Goal: Task Accomplishment & Management: Complete application form

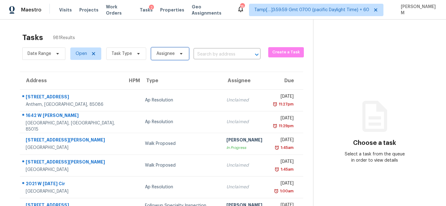
click at [174, 56] on span "Assignee" at bounding box center [170, 53] width 38 height 12
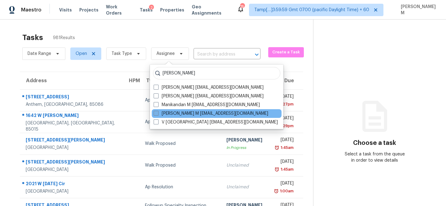
type input "manikandan"
click at [198, 113] on label "MANIKANDAN M m.m@opendoor.com" at bounding box center [211, 113] width 115 height 6
click at [158, 113] on input "MANIKANDAN M m.m@opendoor.com" at bounding box center [156, 112] width 4 height 4
checkbox input "true"
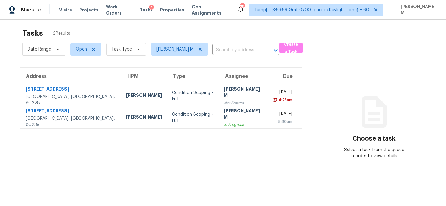
scroll to position [6, 0]
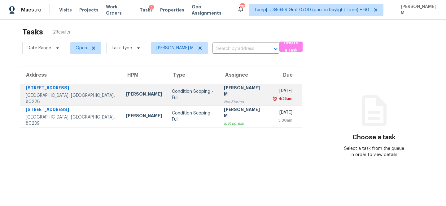
click at [172, 95] on div "Condition Scoping - Full" at bounding box center [193, 94] width 42 height 12
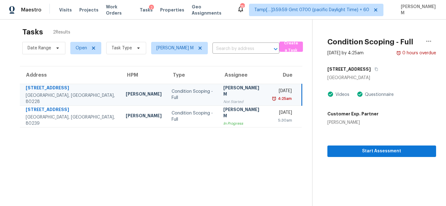
scroll to position [0, 0]
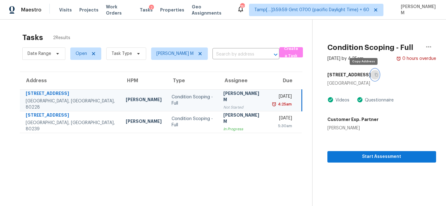
click at [375, 76] on icon "button" at bounding box center [377, 75] width 4 height 4
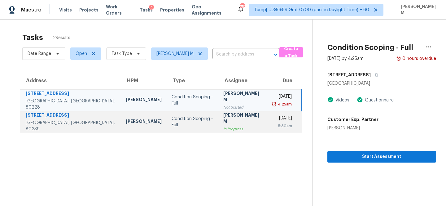
click at [268, 117] on td "Tue, Aug 12th 2025 5:30am" at bounding box center [285, 122] width 34 height 22
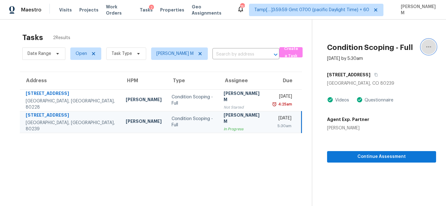
click at [427, 47] on icon "button" at bounding box center [428, 46] width 7 height 7
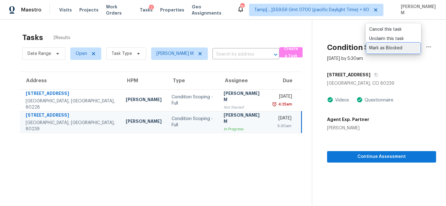
click at [391, 49] on div "Mark as Blocked" at bounding box center [393, 48] width 48 height 6
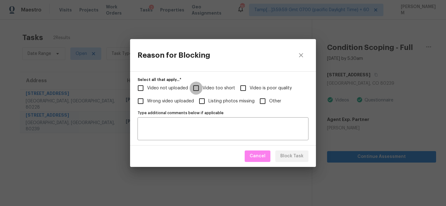
click at [195, 89] on input "Video too short" at bounding box center [196, 87] width 13 height 13
checkbox input "true"
click at [290, 159] on span "Block Task" at bounding box center [291, 156] width 23 height 8
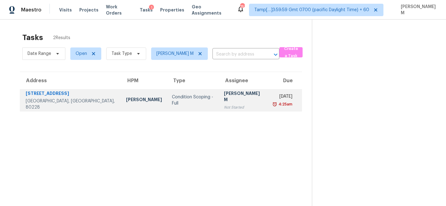
click at [172, 101] on div "Condition Scoping - Full" at bounding box center [193, 100] width 42 height 12
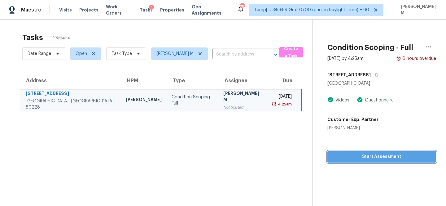
click at [356, 160] on span "Start Assessment" at bounding box center [381, 157] width 99 height 8
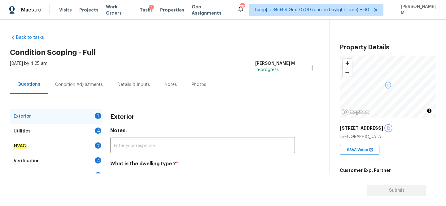
click at [387, 128] on icon "button" at bounding box center [389, 128] width 4 height 4
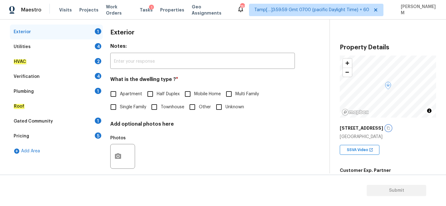
scroll to position [74, 0]
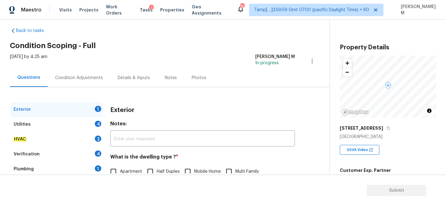
click at [69, 77] on div "Condition Adjustments" at bounding box center [79, 78] width 48 height 6
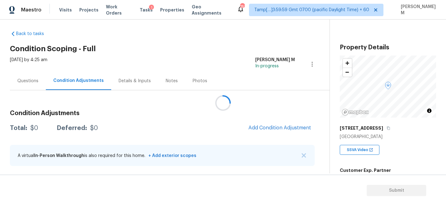
scroll to position [4, 0]
click at [278, 128] on span "Add Condition Adjustment" at bounding box center [280, 128] width 63 height 6
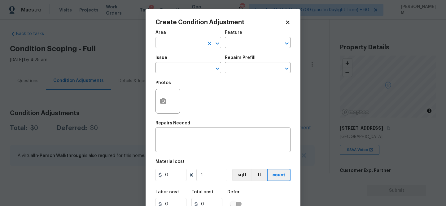
click at [204, 45] on div "​" at bounding box center [189, 43] width 66 height 10
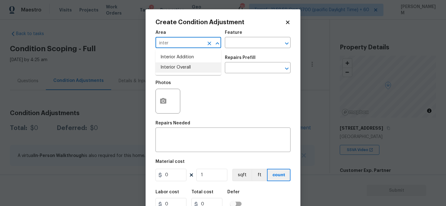
click at [196, 68] on li "Interior Overall" at bounding box center [189, 67] width 66 height 10
type input "Interior Overall"
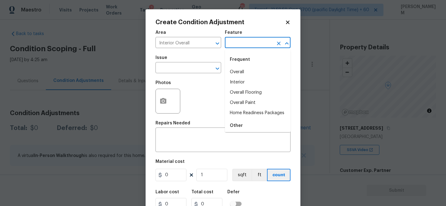
click at [247, 45] on input "text" at bounding box center [249, 43] width 48 height 10
click at [242, 83] on li "Interior" at bounding box center [258, 82] width 66 height 10
type input "Interior"
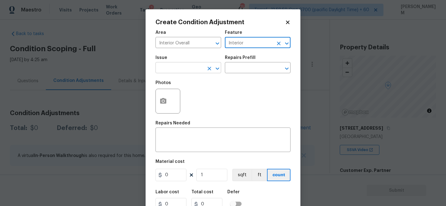
click at [197, 69] on input "text" at bounding box center [180, 69] width 48 height 10
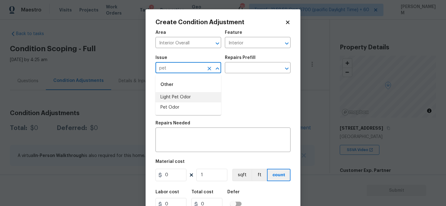
click at [185, 93] on li "Light Pet Odor" at bounding box center [189, 97] width 66 height 10
type input "Light Pet Odor"
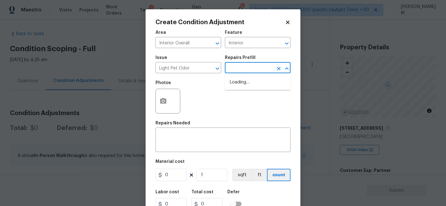
click at [243, 66] on input "text" at bounding box center [249, 69] width 48 height 10
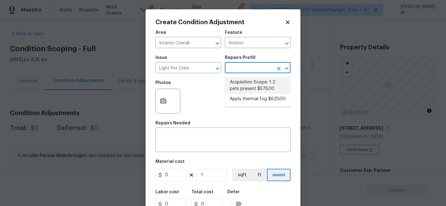
click at [259, 84] on li "Acquisition Scope: 1-2 pets present $575.00" at bounding box center [258, 85] width 66 height 17
type textarea "Acquisition Scope: 1-2 pets present"
type input "575"
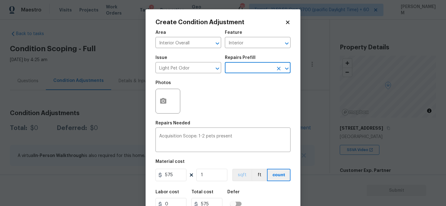
scroll to position [26, 0]
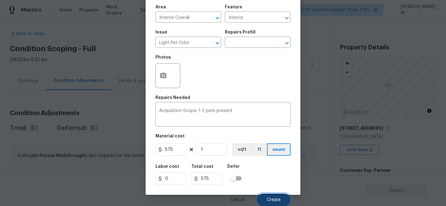
click at [275, 199] on span "Create" at bounding box center [274, 199] width 14 height 5
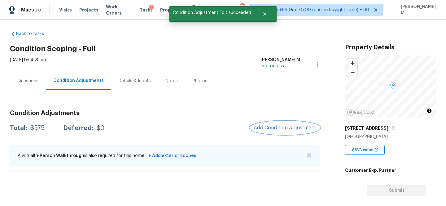
scroll to position [27, 0]
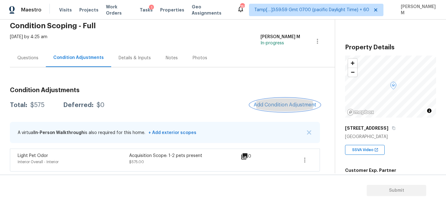
click at [273, 103] on span "Add Condition Adjustment" at bounding box center [285, 105] width 63 height 6
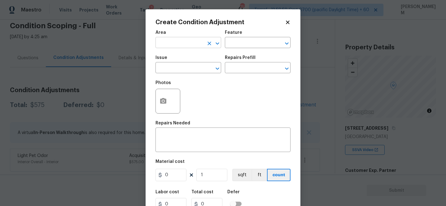
click at [178, 44] on input "text" at bounding box center [180, 43] width 48 height 10
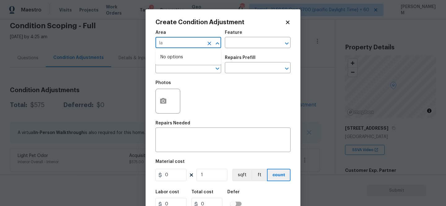
type input "l"
click at [176, 66] on li "Exterior Overall" at bounding box center [189, 67] width 66 height 10
type input "Exterior Overall"
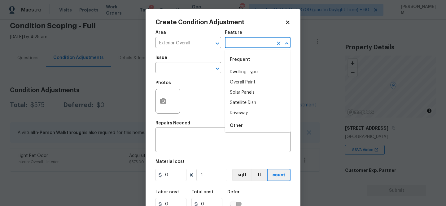
click at [257, 44] on input "text" at bounding box center [249, 43] width 48 height 10
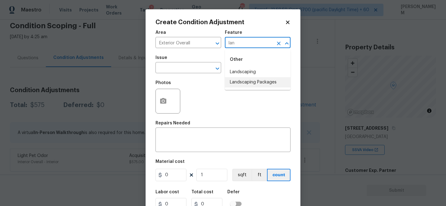
click at [250, 81] on li "Landscaping Packages" at bounding box center [258, 82] width 66 height 10
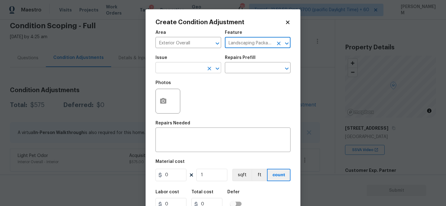
type input "Landscaping Packages"
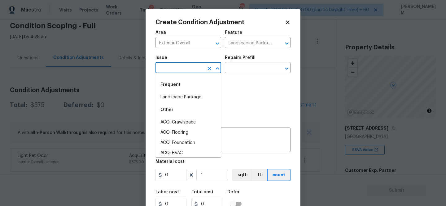
click at [192, 68] on input "text" at bounding box center [180, 69] width 48 height 10
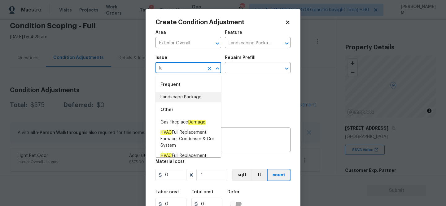
click at [196, 96] on li "Landscape Package" at bounding box center [189, 97] width 66 height 10
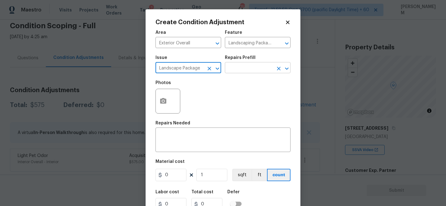
type input "Landscape Package"
click at [244, 71] on input "text" at bounding box center [249, 69] width 48 height 10
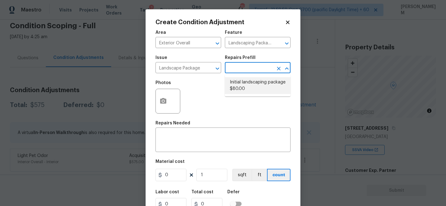
click at [254, 82] on li "Initial landscaping package $80.00" at bounding box center [258, 85] width 66 height 17
type input "Home Readiness Packages"
type textarea "Mowing of grass up to 6" in height. Mow, edge along driveways & sidewalks, trim…"
type input "80"
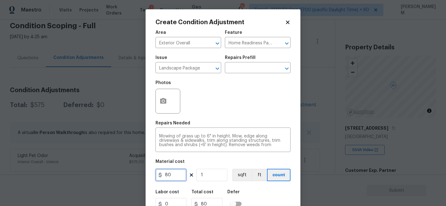
drag, startPoint x: 180, startPoint y: 173, endPoint x: 138, endPoint y: 171, distance: 42.2
click at [138, 171] on div "Create Condition Adjustment Area Exterior Overall ​ Feature Home Readiness Pack…" at bounding box center [223, 103] width 446 height 206
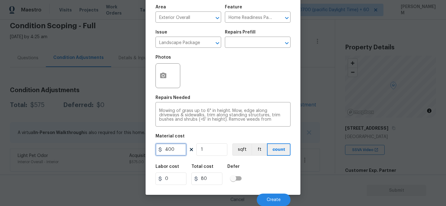
type input "400"
click at [163, 78] on icon "button" at bounding box center [163, 76] width 6 height 6
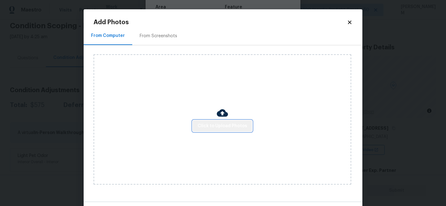
click at [227, 122] on span "Click to Upload Photos" at bounding box center [223, 126] width 50 height 8
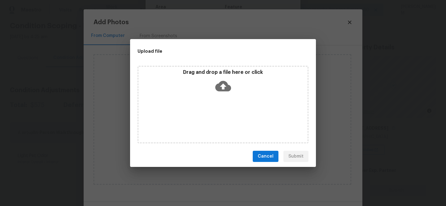
click at [224, 86] on icon at bounding box center [223, 86] width 16 height 16
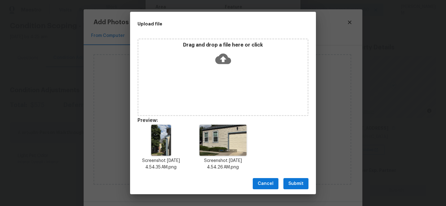
scroll to position [5, 0]
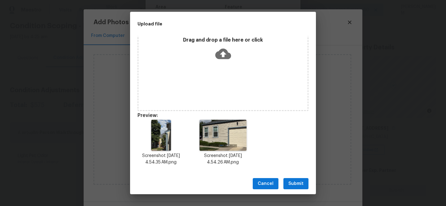
click at [295, 183] on span "Submit" at bounding box center [295, 184] width 15 height 8
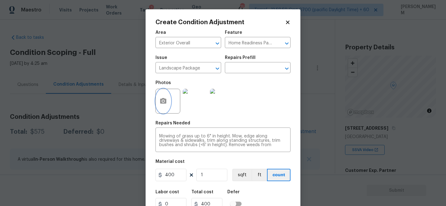
scroll to position [26, 0]
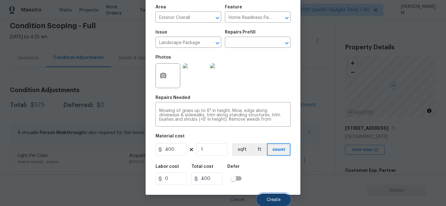
click at [281, 202] on button "Create" at bounding box center [274, 199] width 34 height 12
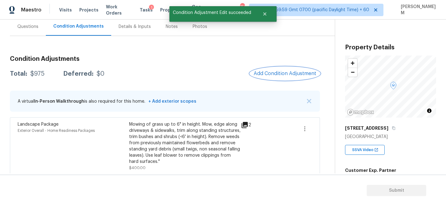
scroll to position [84, 0]
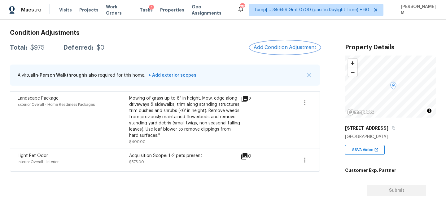
click at [280, 46] on span "Add Condition Adjustment" at bounding box center [285, 48] width 63 height 6
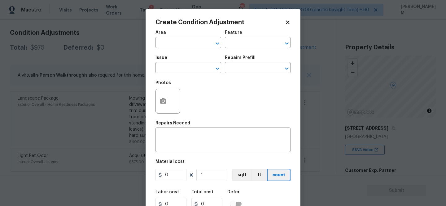
click at [175, 36] on div "Area" at bounding box center [189, 34] width 66 height 8
click at [177, 47] on input "text" at bounding box center [180, 43] width 48 height 10
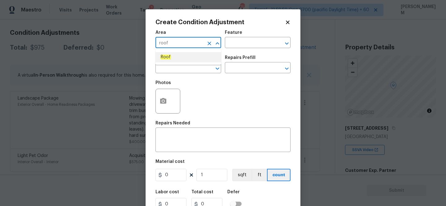
click at [183, 60] on li "Roof" at bounding box center [189, 57] width 66 height 10
type input "Roof"
click at [244, 40] on input "text" at bounding box center [249, 43] width 48 height 10
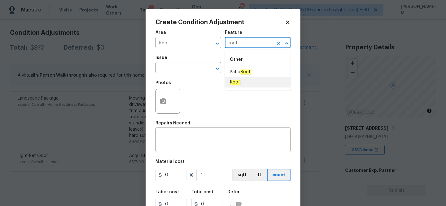
click at [244, 79] on li "Roof" at bounding box center [258, 82] width 66 height 10
type input "Roof"
click at [185, 62] on div "Issue" at bounding box center [189, 59] width 66 height 8
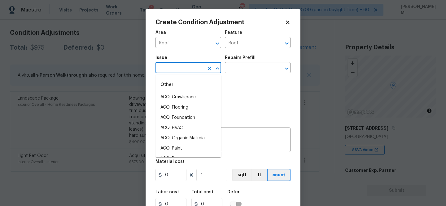
click at [185, 69] on input "text" at bounding box center [180, 69] width 48 height 10
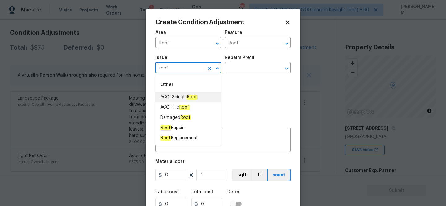
click at [186, 96] on span "ACQ: Shingle Roof" at bounding box center [179, 97] width 37 height 7
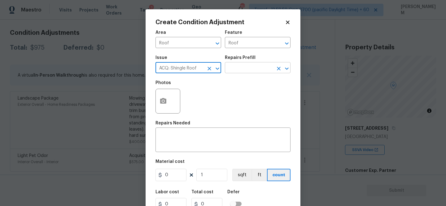
type input "ACQ: Shingle Roof"
click at [226, 70] on input "text" at bounding box center [249, 69] width 48 height 10
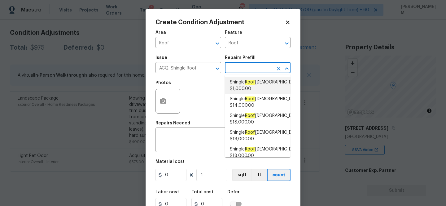
click at [260, 86] on span "Shingle Roof 0-10 Years Old $1,000.00" at bounding box center [265, 85] width 71 height 13
type input "Acquisition"
type textarea "Acquisition Scope: Shingle Roof 0-10 years in age maintenance."
type input "1000"
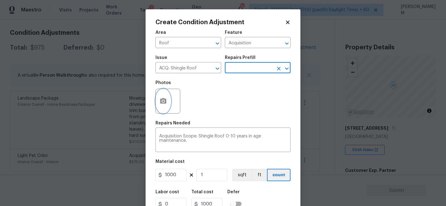
click at [165, 103] on icon "button" at bounding box center [163, 101] width 6 height 6
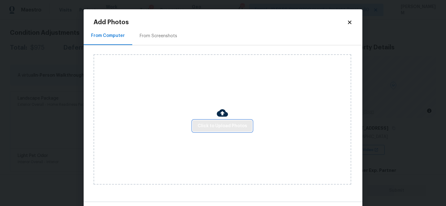
click at [227, 128] on span "Click to Upload Photos" at bounding box center [223, 126] width 50 height 8
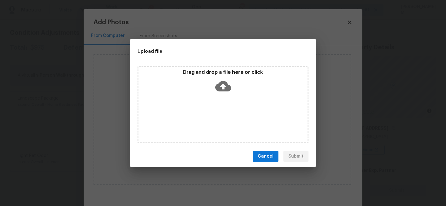
click at [224, 83] on icon at bounding box center [223, 86] width 16 height 11
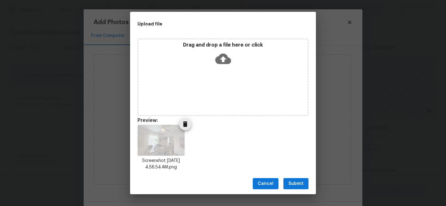
click at [183, 124] on icon "Delete" at bounding box center [185, 123] width 7 height 7
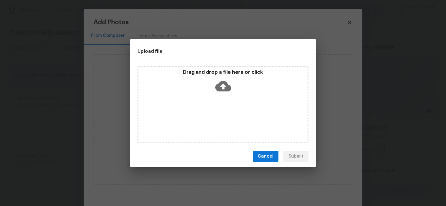
click at [231, 81] on div "Drag and drop a file here or click" at bounding box center [223, 82] width 169 height 27
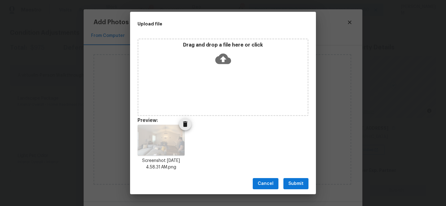
click at [187, 126] on icon "Delete" at bounding box center [185, 123] width 7 height 7
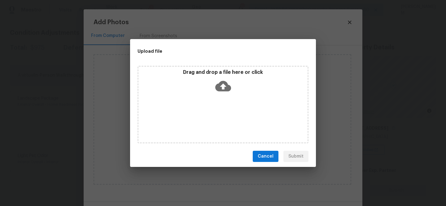
click at [219, 82] on icon at bounding box center [223, 86] width 16 height 16
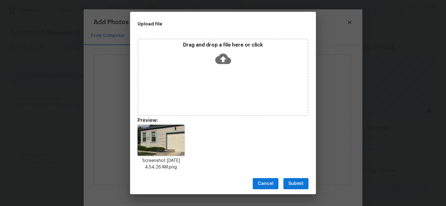
click at [298, 181] on span "Submit" at bounding box center [295, 184] width 15 height 8
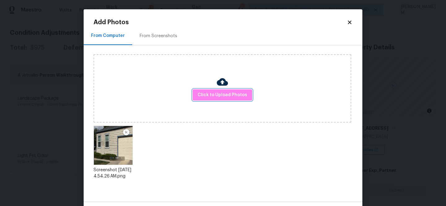
scroll to position [24, 0]
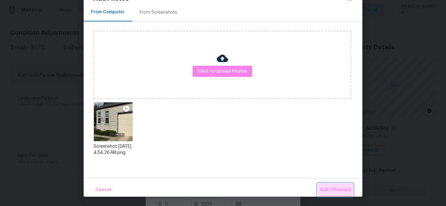
click at [342, 190] on span "Add 1 Photo(s)" at bounding box center [335, 190] width 31 height 8
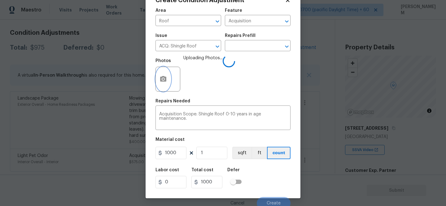
scroll to position [26, 0]
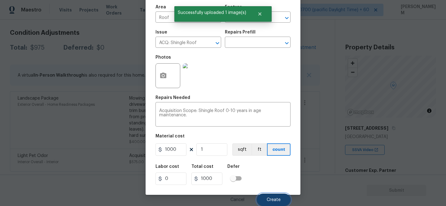
click at [275, 195] on button "Create" at bounding box center [274, 199] width 34 height 12
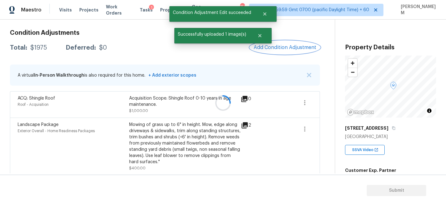
scroll to position [0, 0]
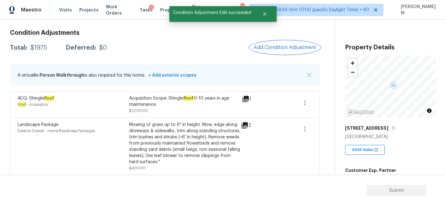
click at [304, 51] on button "Add Condition Adjustment" at bounding box center [285, 47] width 70 height 13
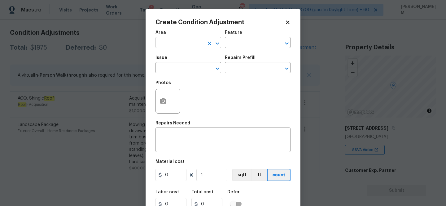
click at [200, 45] on input "text" at bounding box center [180, 43] width 48 height 10
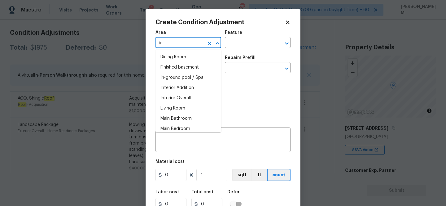
type input "i"
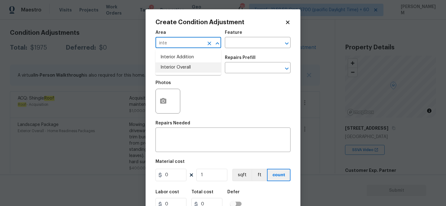
click at [193, 69] on li "Interior Overall" at bounding box center [189, 67] width 66 height 10
type input "Interior Overall"
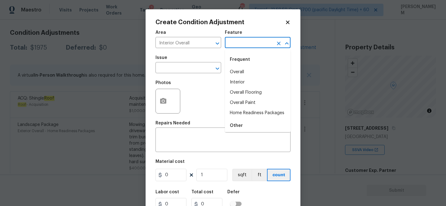
click at [253, 42] on input "text" at bounding box center [249, 43] width 48 height 10
click at [258, 107] on li "Overall Paint" at bounding box center [258, 103] width 66 height 10
type input "Overall Paint"
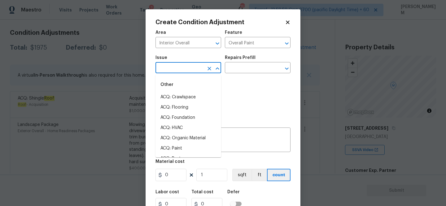
click at [185, 66] on input "text" at bounding box center [180, 69] width 48 height 10
click at [192, 109] on li "ACQ: Flooring" at bounding box center [189, 107] width 66 height 10
type input "ACQ: Flooring"
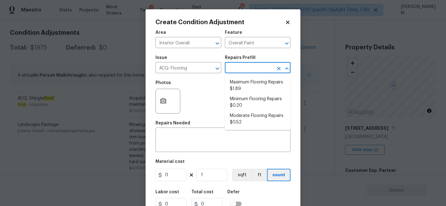
click at [251, 70] on input "text" at bounding box center [249, 69] width 48 height 10
click at [258, 87] on li "Maximum Flooring Repairs $1.89" at bounding box center [258, 85] width 66 height 17
type input "Acquisition"
type textarea "Acquisition Scope: Maximum flooring repairs"
type input "1.89"
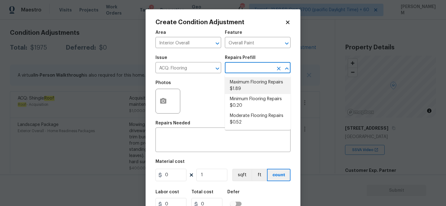
type input "1.89"
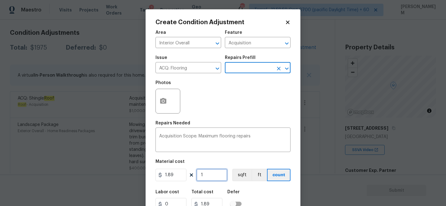
click at [209, 175] on input "1" at bounding box center [211, 175] width 31 height 12
click at [234, 147] on div "Acquisition Scope: Maximum flooring repairs x ​" at bounding box center [223, 140] width 135 height 23
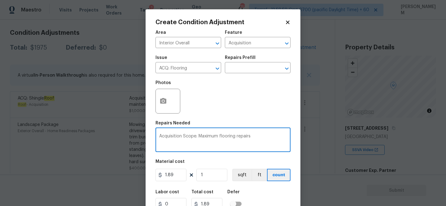
scroll to position [26, 0]
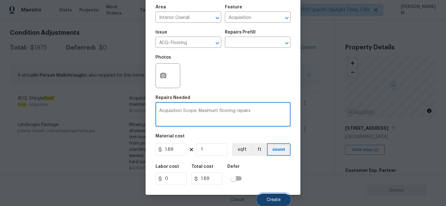
click at [268, 200] on span "Create" at bounding box center [274, 199] width 14 height 5
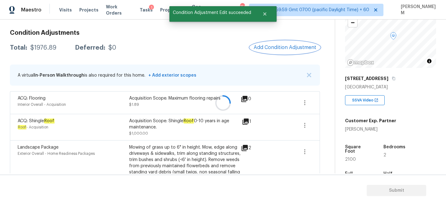
scroll to position [52, 0]
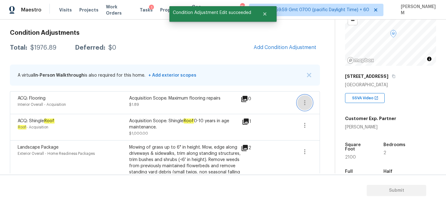
click at [307, 100] on icon "button" at bounding box center [304, 102] width 7 height 7
click at [319, 99] on div "Edit" at bounding box center [340, 101] width 48 height 6
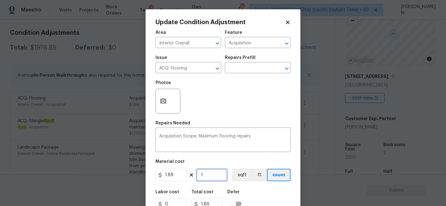
click at [215, 177] on input "1" at bounding box center [211, 175] width 31 height 12
type input "2"
type input "3.78"
type input "21"
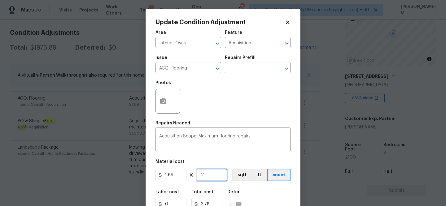
type input "39.69"
type input "210"
type input "396.9"
type input "2100"
type input "3969"
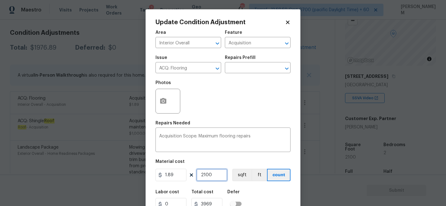
scroll to position [26, 0]
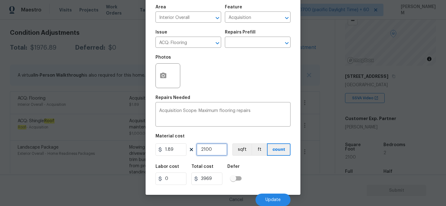
type input "2100"
click at [156, 76] on button "button" at bounding box center [163, 76] width 15 height 24
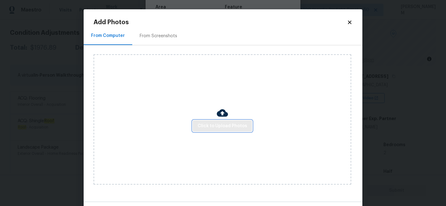
click at [220, 124] on span "Click to Upload Photos" at bounding box center [223, 126] width 50 height 8
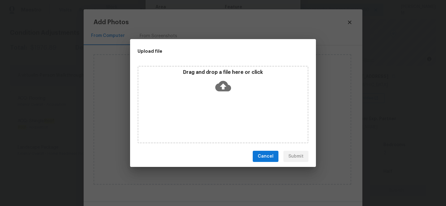
click at [219, 81] on icon at bounding box center [223, 86] width 16 height 16
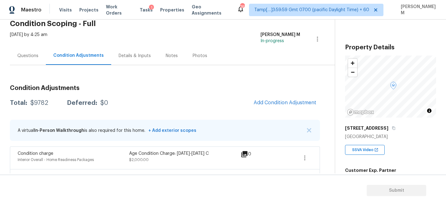
scroll to position [20, 0]
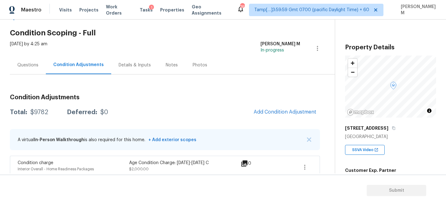
click at [23, 66] on div "Questions" at bounding box center [27, 65] width 21 height 6
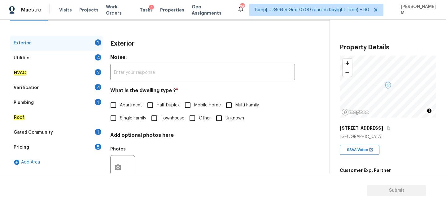
scroll to position [93, 0]
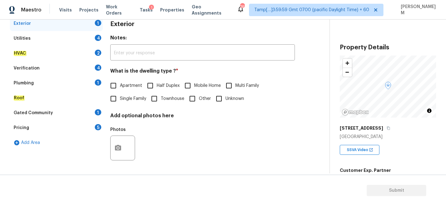
click at [113, 98] on input "Single Family" at bounding box center [113, 98] width 13 height 13
checkbox input "true"
click at [121, 145] on icon "button" at bounding box center [117, 147] width 7 height 7
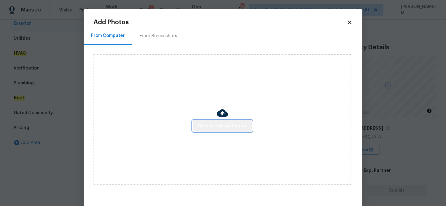
click at [226, 123] on span "Click to Upload Photos" at bounding box center [223, 126] width 50 height 8
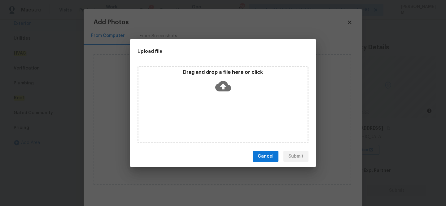
click at [224, 89] on icon at bounding box center [223, 86] width 16 height 11
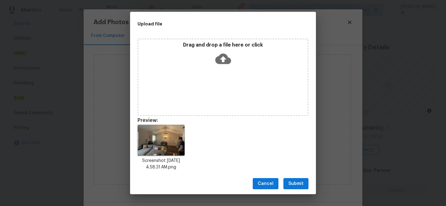
click at [272, 183] on span "Cancel" at bounding box center [266, 184] width 16 height 8
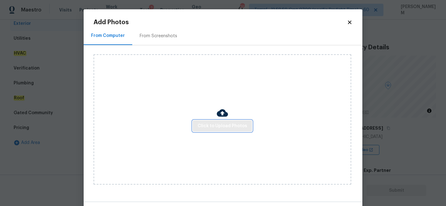
click at [228, 129] on span "Click to Upload Photos" at bounding box center [223, 126] width 50 height 8
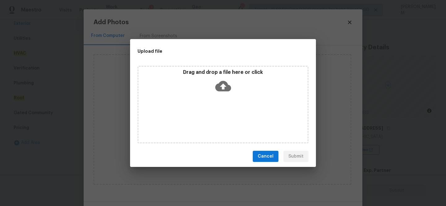
click at [219, 86] on icon at bounding box center [223, 86] width 16 height 11
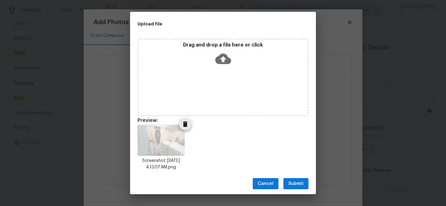
click at [184, 125] on icon "Delete" at bounding box center [185, 124] width 4 height 6
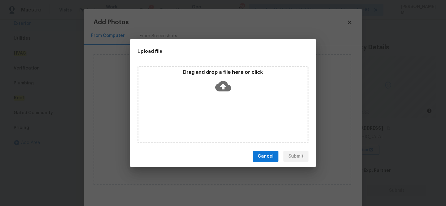
click at [230, 90] on icon at bounding box center [223, 86] width 16 height 16
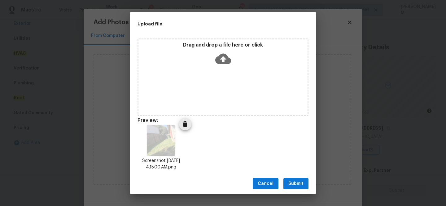
click at [186, 124] on icon "Delete" at bounding box center [185, 124] width 4 height 6
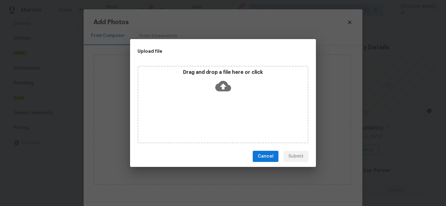
click at [222, 86] on icon at bounding box center [223, 86] width 16 height 11
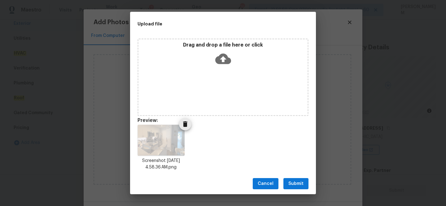
click at [186, 127] on icon "Delete" at bounding box center [185, 123] width 7 height 7
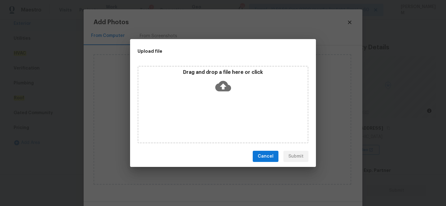
click at [220, 81] on icon at bounding box center [223, 86] width 16 height 11
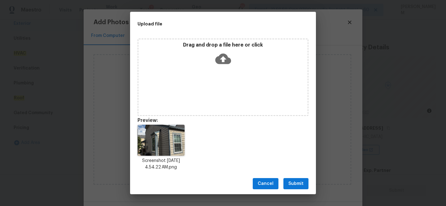
scroll to position [5, 0]
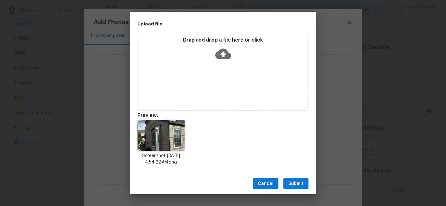
click at [293, 183] on span "Submit" at bounding box center [295, 184] width 15 height 8
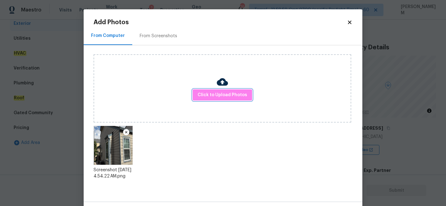
scroll to position [24, 0]
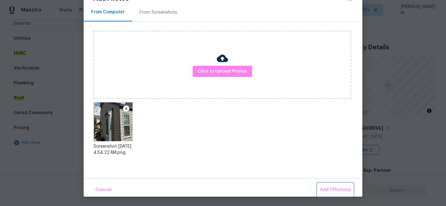
click at [333, 190] on span "Add 1 Photo(s)" at bounding box center [335, 190] width 31 height 8
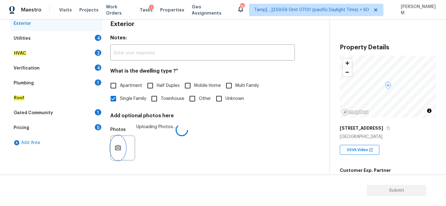
scroll to position [0, 0]
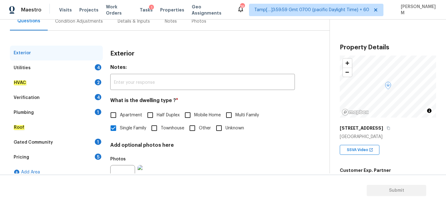
scroll to position [55, 0]
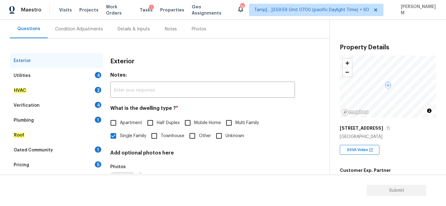
click at [71, 81] on div "Utilities 4" at bounding box center [56, 75] width 93 height 15
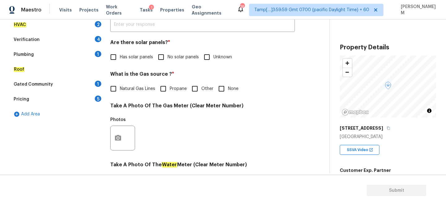
scroll to position [122, 0]
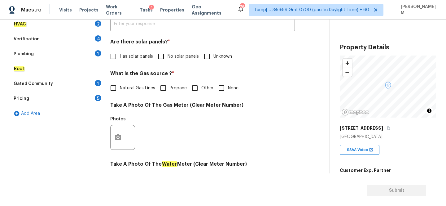
click at [209, 60] on input "Unknown" at bounding box center [206, 56] width 13 height 13
checkbox input "true"
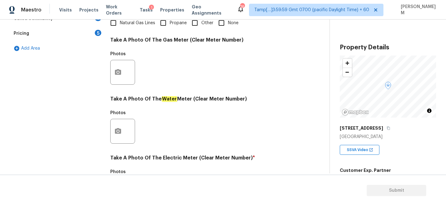
scroll to position [185, 0]
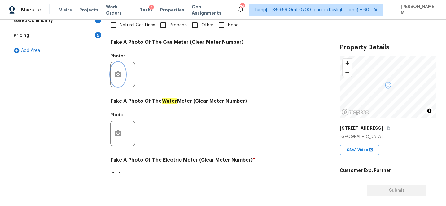
click at [117, 73] on icon "button" at bounding box center [118, 74] width 6 height 6
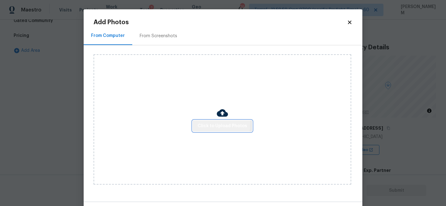
click at [203, 124] on span "Click to Upload Photos" at bounding box center [223, 126] width 50 height 8
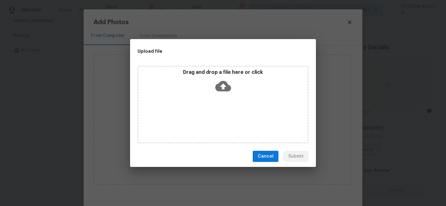
click at [226, 87] on icon at bounding box center [223, 86] width 16 height 11
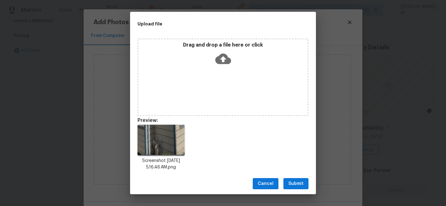
click at [294, 186] on span "Submit" at bounding box center [295, 184] width 15 height 8
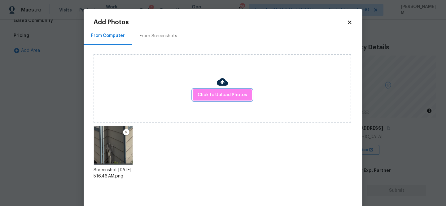
scroll to position [24, 0]
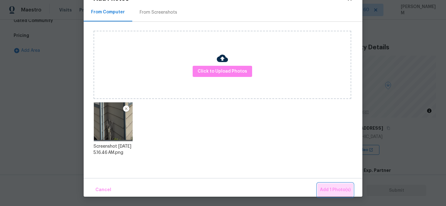
click at [340, 187] on span "Add 1 Photo(s)" at bounding box center [335, 190] width 31 height 8
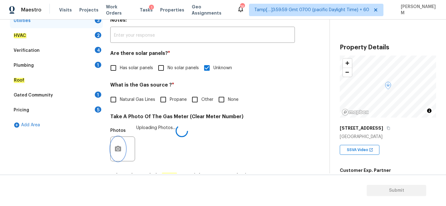
scroll to position [102, 0]
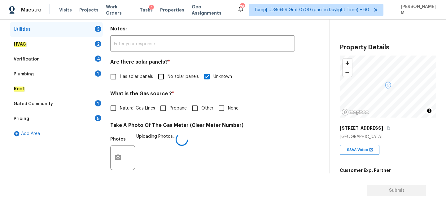
click at [114, 109] on input "Natural Gas Lines" at bounding box center [113, 108] width 13 height 13
checkbox input "true"
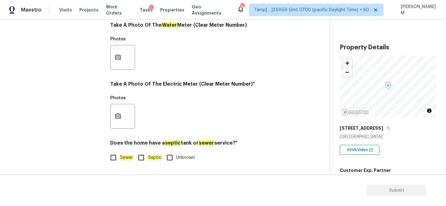
scroll to position [261, 0]
click at [118, 111] on button "button" at bounding box center [118, 116] width 15 height 24
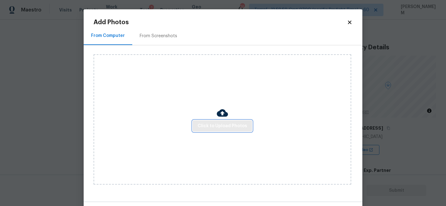
click at [214, 124] on span "Click to Upload Photos" at bounding box center [223, 126] width 50 height 8
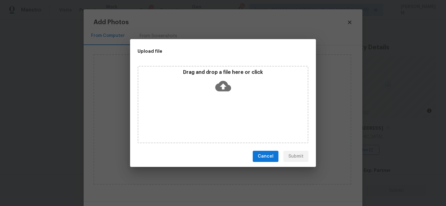
click at [222, 86] on icon at bounding box center [223, 86] width 16 height 16
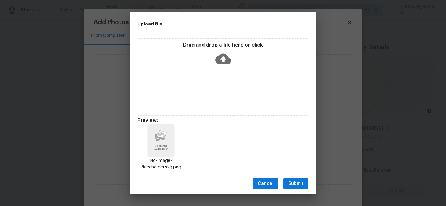
scroll to position [5, 0]
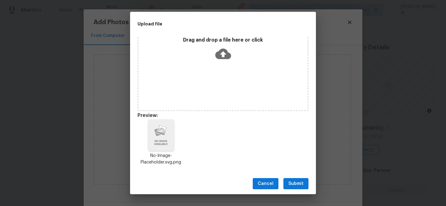
click at [295, 181] on span "Submit" at bounding box center [295, 184] width 15 height 8
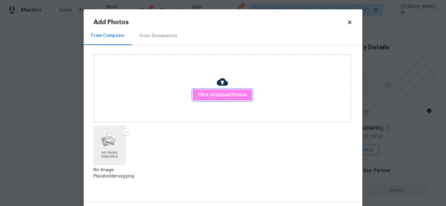
scroll to position [24, 0]
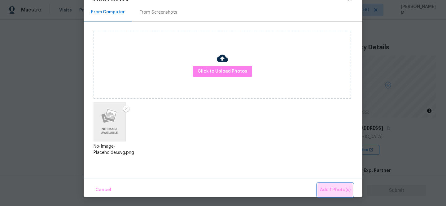
click at [328, 190] on span "Add 1 Photo(s)" at bounding box center [335, 190] width 31 height 8
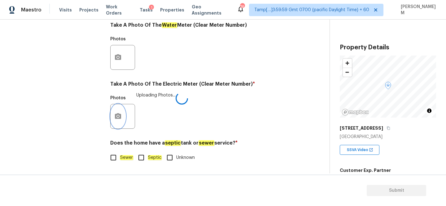
scroll to position [0, 0]
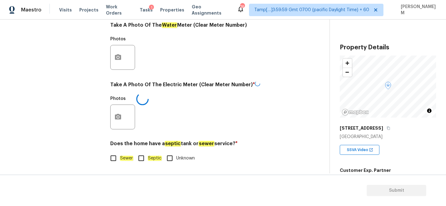
click at [116, 159] on input "Sewer" at bounding box center [113, 158] width 13 height 13
checkbox input "true"
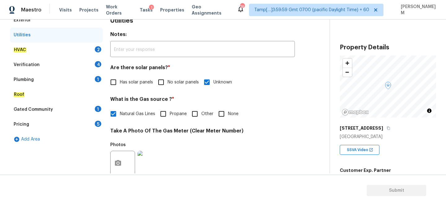
scroll to position [91, 0]
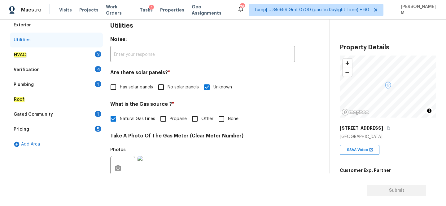
click at [61, 54] on div "HVAC 2" at bounding box center [56, 54] width 93 height 15
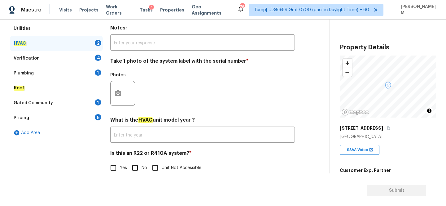
scroll to position [113, 0]
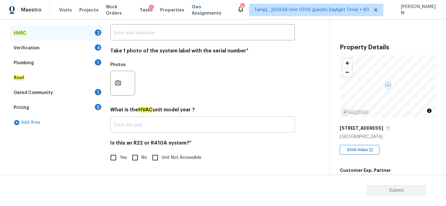
click at [149, 124] on input "text" at bounding box center [202, 125] width 185 height 15
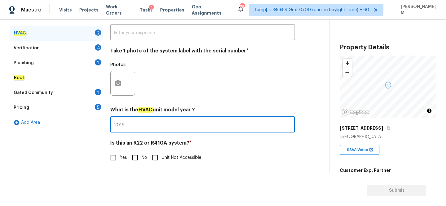
type input "2019"
click at [110, 157] on input "Yes" at bounding box center [113, 157] width 13 height 13
checkbox input "true"
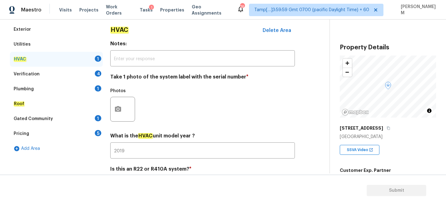
scroll to position [74, 0]
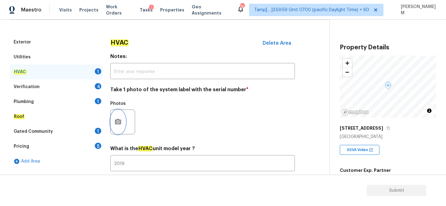
click at [121, 117] on button "button" at bounding box center [118, 122] width 15 height 24
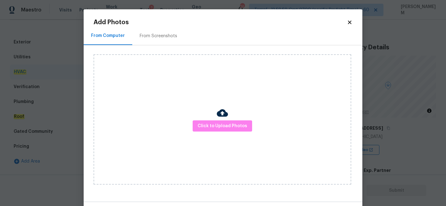
click at [156, 39] on div "From Screenshots" at bounding box center [158, 36] width 52 height 18
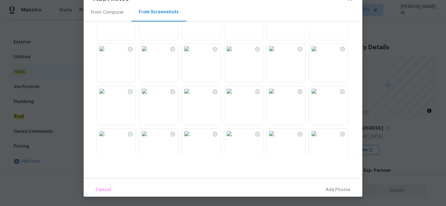
scroll to position [216, 0]
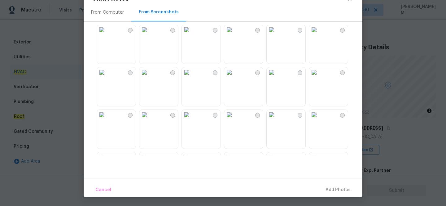
click at [110, 12] on div "From Computer" at bounding box center [107, 12] width 33 height 6
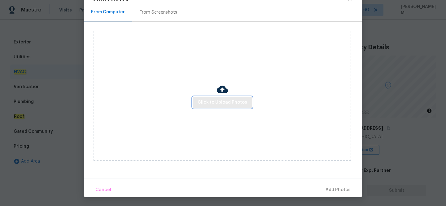
click at [222, 103] on span "Click to Upload Photos" at bounding box center [223, 103] width 50 height 8
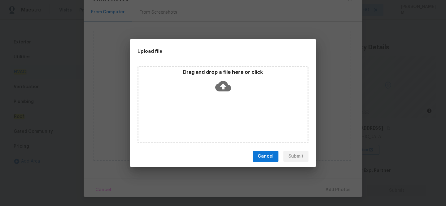
click at [223, 86] on icon at bounding box center [223, 86] width 16 height 16
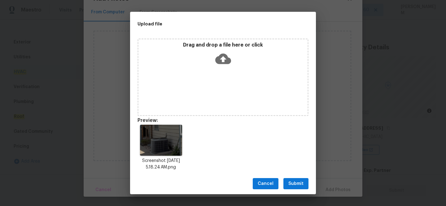
click at [294, 180] on span "Submit" at bounding box center [295, 184] width 15 height 8
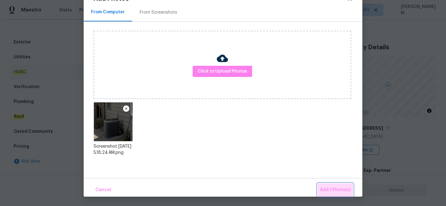
click at [334, 189] on span "Add 1 Photo(s)" at bounding box center [335, 190] width 31 height 8
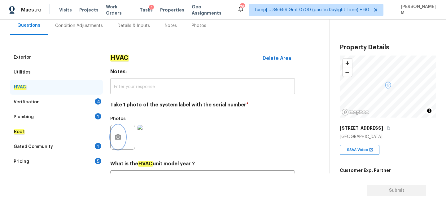
scroll to position [51, 0]
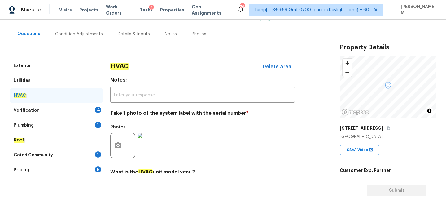
click at [85, 108] on div "Verification 4" at bounding box center [56, 110] width 93 height 15
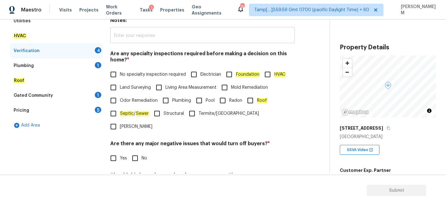
scroll to position [113, 0]
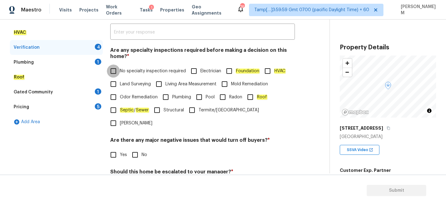
click at [113, 67] on input "No specialty inspection required" at bounding box center [113, 70] width 13 height 13
checkbox input "true"
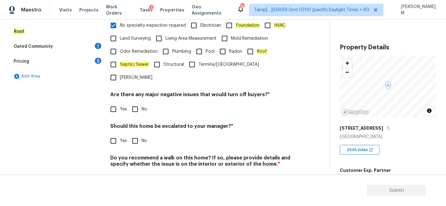
scroll to position [167, 0]
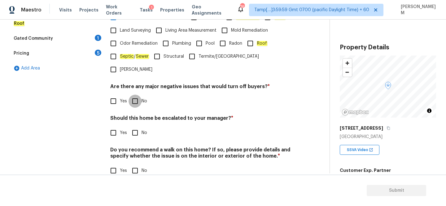
click at [140, 95] on input "No" at bounding box center [135, 101] width 13 height 13
checkbox input "true"
click at [142, 130] on span "No" at bounding box center [145, 133] width 6 height 7
click at [141, 127] on input "No" at bounding box center [135, 133] width 13 height 13
checkbox input "true"
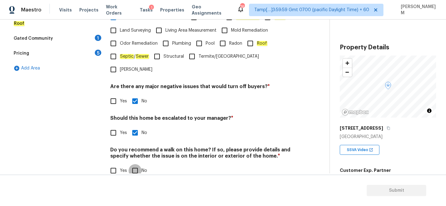
click at [137, 164] on input "No" at bounding box center [135, 170] width 13 height 13
checkbox input "true"
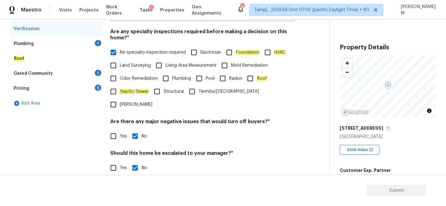
scroll to position [96, 0]
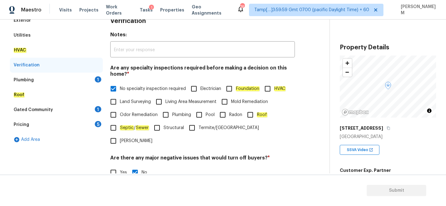
click at [46, 77] on div "Plumbing 1" at bounding box center [56, 80] width 93 height 15
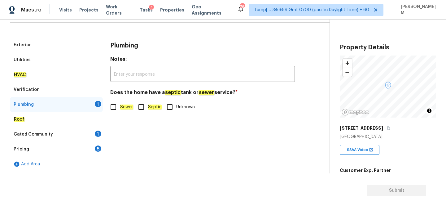
click at [115, 106] on input "Sewer" at bounding box center [113, 106] width 13 height 13
checkbox input "true"
click at [78, 130] on div "Gated Community 1" at bounding box center [56, 134] width 93 height 15
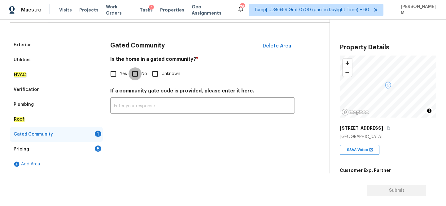
click at [139, 74] on input "No" at bounding box center [135, 73] width 13 height 13
checkbox input "true"
click at [91, 150] on div "Pricing 5" at bounding box center [56, 149] width 93 height 15
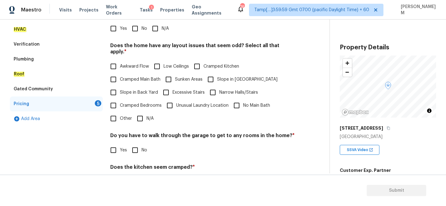
scroll to position [90, 0]
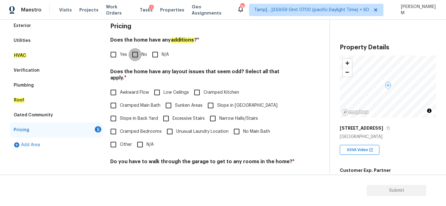
click at [135, 56] on input "No" at bounding box center [135, 54] width 13 height 13
checkbox input "true"
click at [153, 54] on input "N/A" at bounding box center [155, 54] width 13 height 13
checkbox input "true"
click at [132, 54] on input "No" at bounding box center [135, 54] width 13 height 13
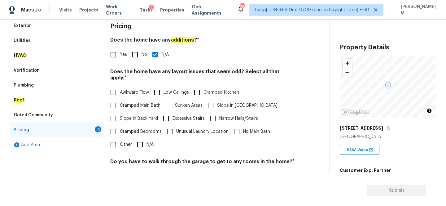
checkbox input "true"
click at [158, 56] on input "N/A" at bounding box center [155, 54] width 13 height 13
checkbox input "true"
checkbox input "false"
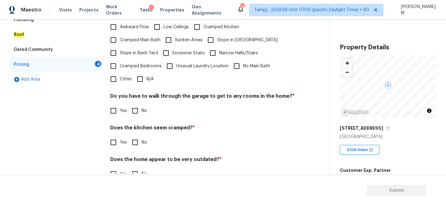
scroll to position [166, 0]
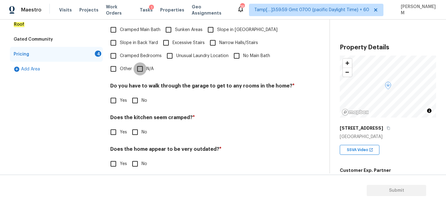
click at [142, 64] on input "N/A" at bounding box center [140, 68] width 13 height 13
checkbox input "true"
click at [130, 94] on input "No" at bounding box center [135, 100] width 13 height 13
checkbox input "true"
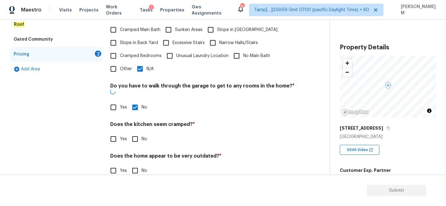
click at [134, 121] on div "Does the kitchen seem cramped? * Yes No" at bounding box center [202, 133] width 185 height 24
click at [135, 132] on input "No" at bounding box center [135, 138] width 13 height 13
checkbox input "true"
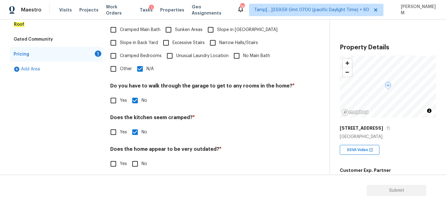
click at [134, 158] on input "No" at bounding box center [135, 163] width 13 height 13
checkbox input "true"
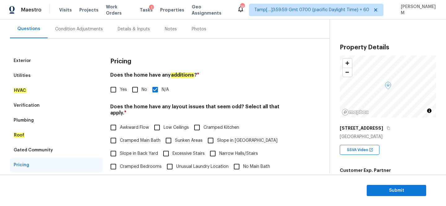
scroll to position [48, 0]
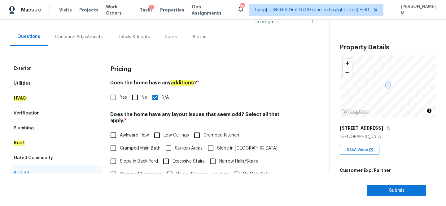
click at [48, 68] on div "Exterior" at bounding box center [56, 68] width 93 height 15
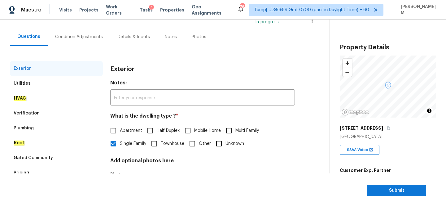
click at [75, 39] on div "Condition Adjustments" at bounding box center [79, 37] width 48 height 6
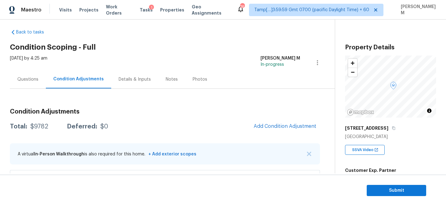
scroll to position [4, 0]
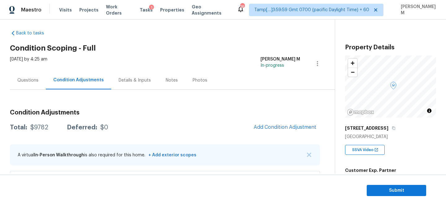
click at [24, 77] on div "Questions" at bounding box center [27, 80] width 21 height 6
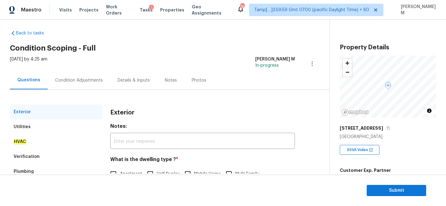
scroll to position [93, 0]
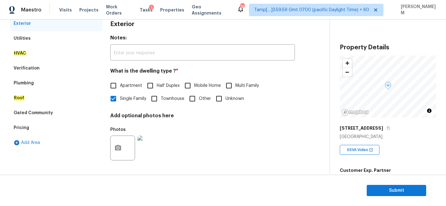
click at [36, 36] on div "Utilities" at bounding box center [56, 38] width 93 height 15
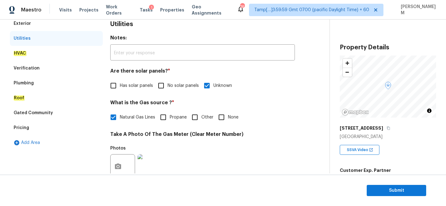
click at [38, 53] on div "HVAC" at bounding box center [56, 53] width 93 height 15
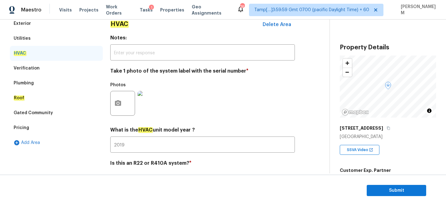
click at [42, 68] on div "Verification" at bounding box center [56, 68] width 93 height 15
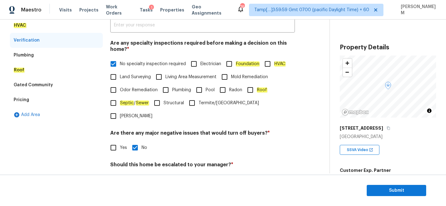
click at [30, 52] on div "Plumbing" at bounding box center [24, 55] width 20 height 6
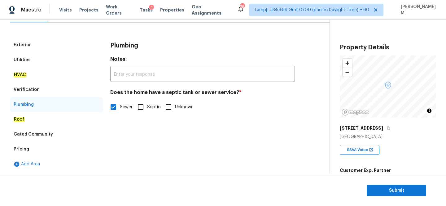
scroll to position [71, 0]
click at [43, 114] on div "Roof" at bounding box center [56, 119] width 93 height 15
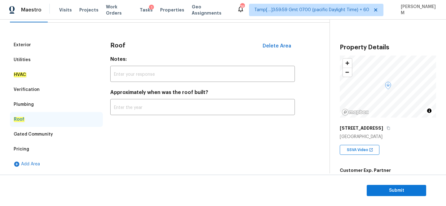
click at [52, 138] on div "Gated Community" at bounding box center [56, 134] width 93 height 15
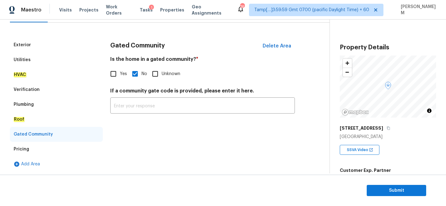
click at [30, 145] on div "Pricing" at bounding box center [56, 149] width 93 height 15
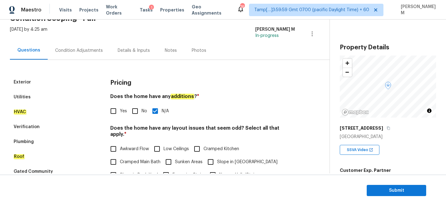
scroll to position [30, 0]
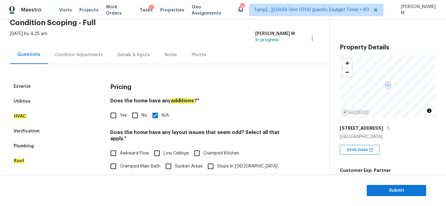
click at [24, 84] on div "Exterior" at bounding box center [22, 86] width 17 height 6
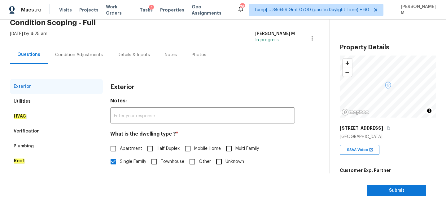
click at [77, 55] on div "Condition Adjustments" at bounding box center [79, 55] width 48 height 6
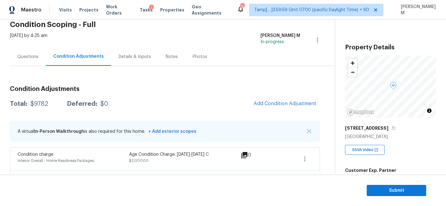
scroll to position [25, 0]
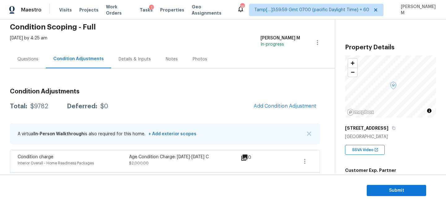
click at [33, 59] on div "Questions" at bounding box center [27, 59] width 21 height 6
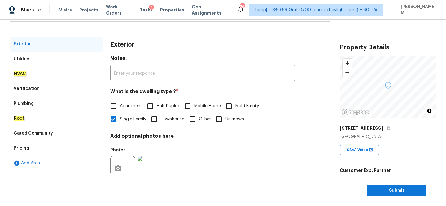
scroll to position [68, 0]
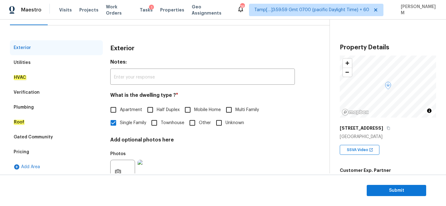
click at [51, 62] on div "Utilities" at bounding box center [56, 62] width 93 height 15
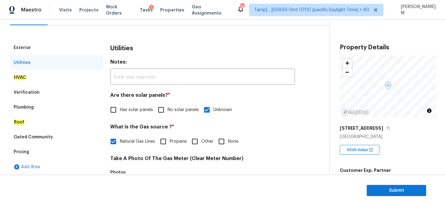
click at [51, 81] on div "HVAC" at bounding box center [56, 77] width 93 height 15
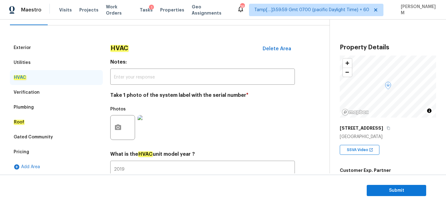
click at [52, 91] on div "Verification" at bounding box center [56, 92] width 93 height 15
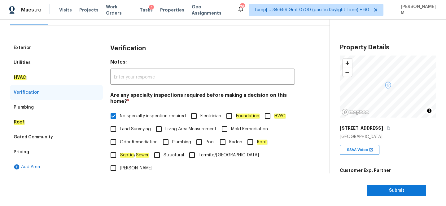
click at [60, 110] on div "Plumbing" at bounding box center [56, 107] width 93 height 15
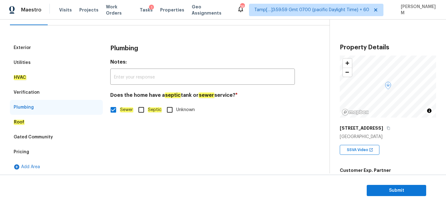
click at [56, 117] on div "Roof" at bounding box center [56, 122] width 93 height 15
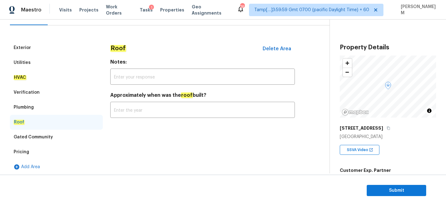
click at [55, 131] on div "Gated Community" at bounding box center [56, 137] width 93 height 15
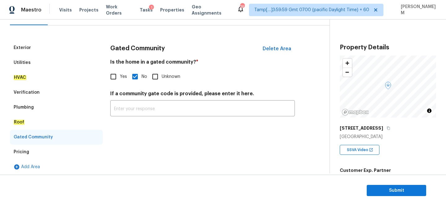
scroll to position [0, 0]
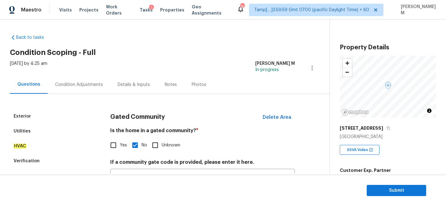
click at [61, 85] on div "Condition Adjustments" at bounding box center [79, 84] width 48 height 6
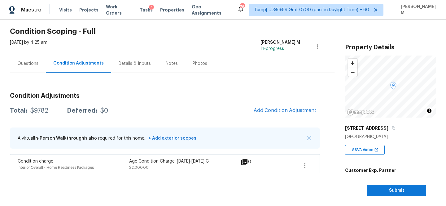
scroll to position [20, 0]
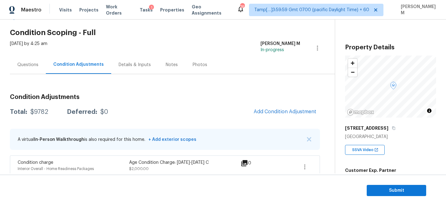
click at [23, 66] on div "Questions" at bounding box center [27, 65] width 21 height 6
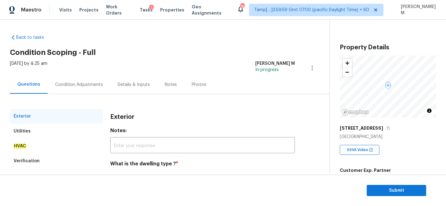
click at [124, 91] on div "Details & Inputs" at bounding box center [133, 84] width 47 height 18
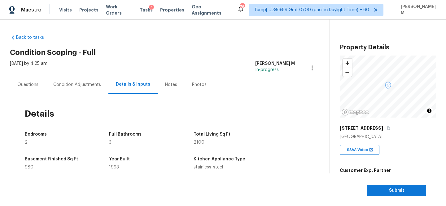
click at [91, 82] on div "Condition Adjustments" at bounding box center [77, 84] width 48 height 6
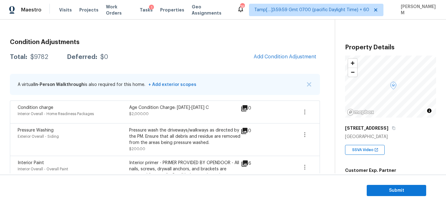
scroll to position [2, 0]
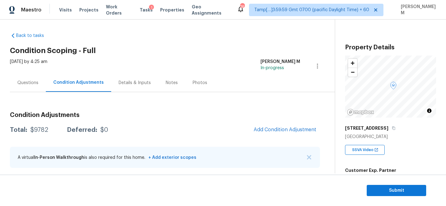
click at [30, 80] on div "Questions" at bounding box center [27, 83] width 21 height 6
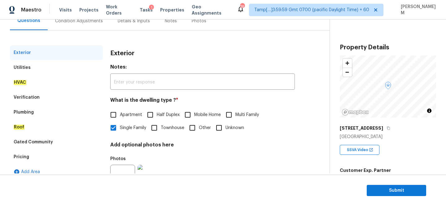
scroll to position [52, 0]
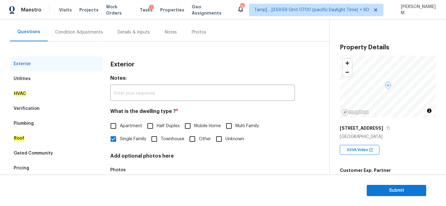
click at [59, 80] on div "Utilities" at bounding box center [56, 78] width 93 height 15
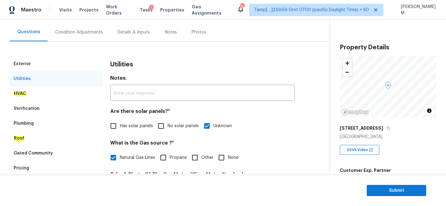
click at [59, 92] on div "HVAC" at bounding box center [56, 93] width 93 height 15
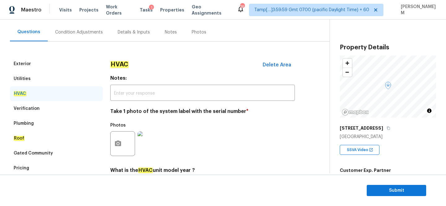
click at [60, 106] on div "Verification" at bounding box center [56, 108] width 93 height 15
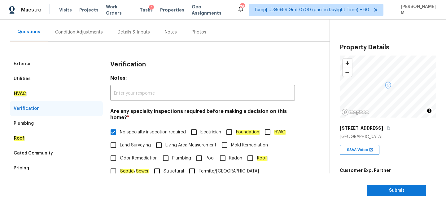
click at [62, 120] on div "Plumbing" at bounding box center [56, 123] width 93 height 15
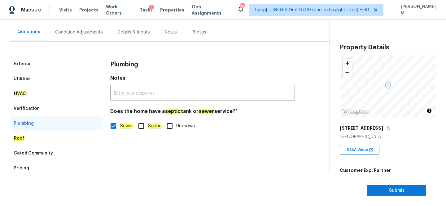
click at [71, 132] on div "Roof" at bounding box center [56, 138] width 93 height 15
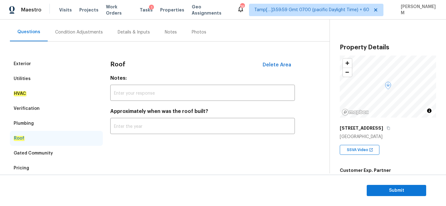
scroll to position [71, 0]
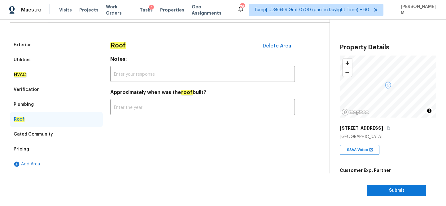
click at [63, 131] on div "Gated Community" at bounding box center [56, 134] width 93 height 15
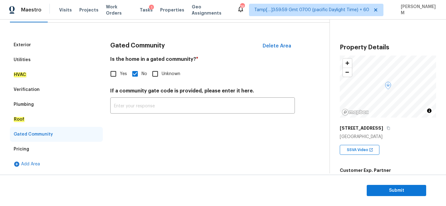
click at [60, 146] on div "Pricing" at bounding box center [56, 149] width 93 height 15
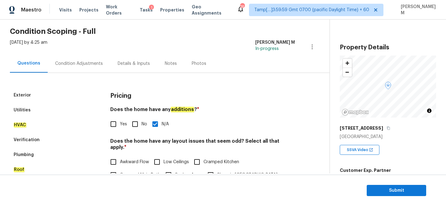
scroll to position [0, 0]
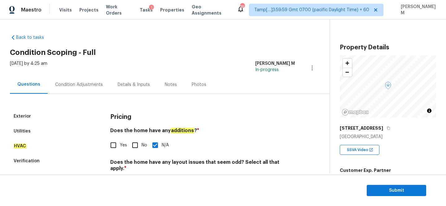
click at [45, 115] on div "Exterior" at bounding box center [56, 116] width 93 height 15
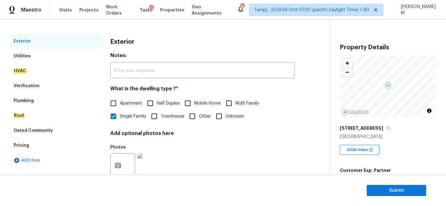
scroll to position [74, 0]
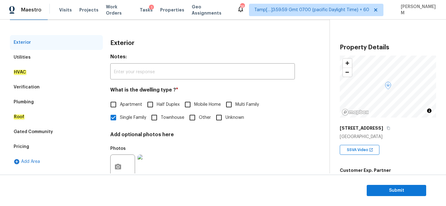
click at [29, 57] on div "Utilities" at bounding box center [22, 57] width 17 height 6
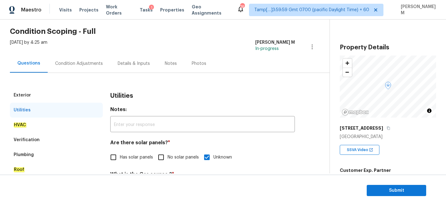
scroll to position [9, 0]
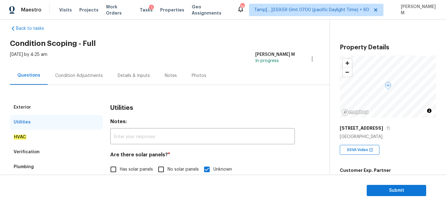
click at [83, 69] on div "Condition Adjustments" at bounding box center [79, 75] width 63 height 18
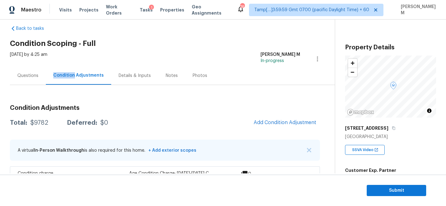
click at [83, 69] on div "Condition Adjustments" at bounding box center [78, 75] width 65 height 18
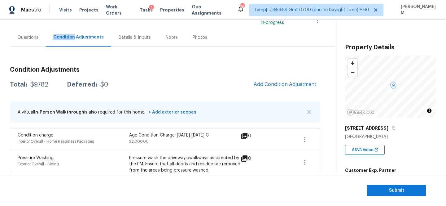
scroll to position [47, 0]
drag, startPoint x: 129, startPoint y: 135, endPoint x: 172, endPoint y: 132, distance: 43.5
click at [172, 132] on div "Condition charge Interior Overall - Home Readiness Packages Age Condition Charg…" at bounding box center [165, 139] width 310 height 23
click at [214, 138] on div "Age Condition Charge: 1993-2008 C" at bounding box center [185, 135] width 112 height 6
drag, startPoint x: 212, startPoint y: 137, endPoint x: 130, endPoint y: 137, distance: 82.7
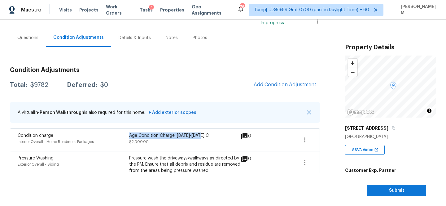
click at [130, 137] on div "Age Condition Charge: 1993-2008 C" at bounding box center [185, 135] width 112 height 6
copy div "Age Condition Charge: 1993-2008 C"
click at [33, 37] on div "Questions" at bounding box center [27, 38] width 21 height 6
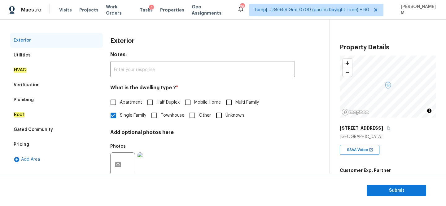
scroll to position [93, 0]
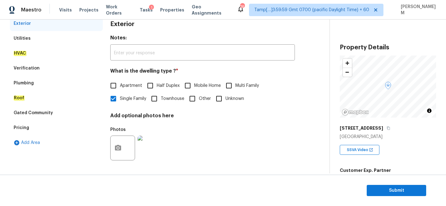
click at [33, 37] on div "Utilities" at bounding box center [56, 38] width 93 height 15
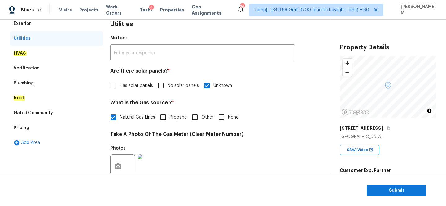
click at [39, 56] on div "HVAC" at bounding box center [56, 53] width 93 height 15
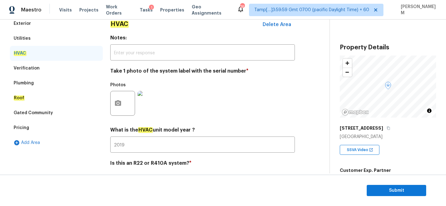
click at [40, 68] on div "Verification" at bounding box center [56, 68] width 93 height 15
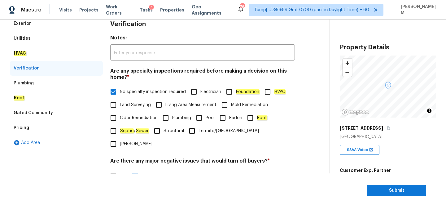
click at [41, 78] on div "Plumbing" at bounding box center [56, 83] width 93 height 15
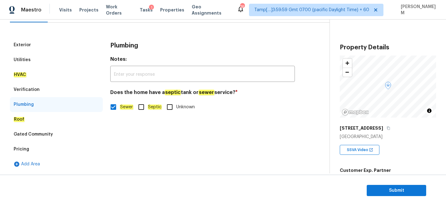
click at [55, 123] on div "Roof" at bounding box center [56, 119] width 93 height 15
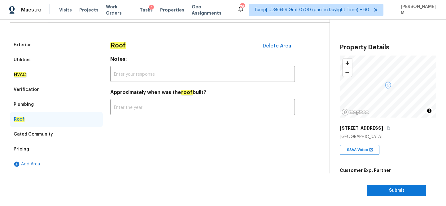
click at [49, 98] on div "Plumbing" at bounding box center [56, 104] width 93 height 15
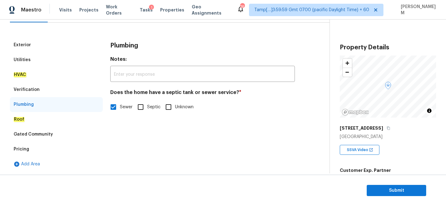
click at [49, 92] on div "Verification" at bounding box center [56, 89] width 93 height 15
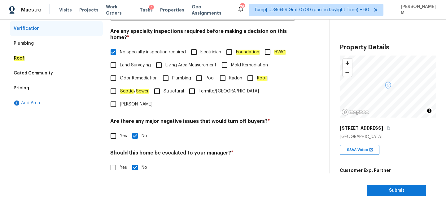
scroll to position [134, 0]
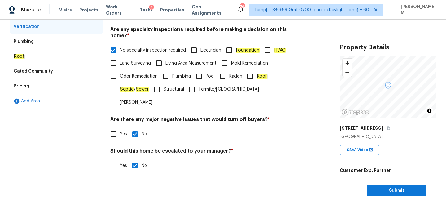
click at [113, 159] on input "Yes" at bounding box center [113, 165] width 13 height 13
checkbox input "true"
checkbox input "false"
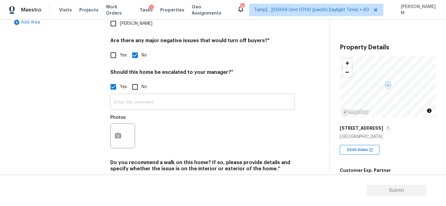
scroll to position [214, 0]
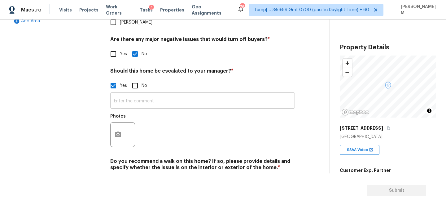
click at [152, 94] on input "text" at bounding box center [202, 101] width 185 height 15
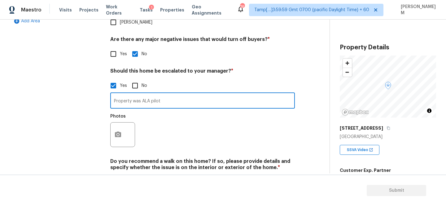
type input "Property was ALA pilot"
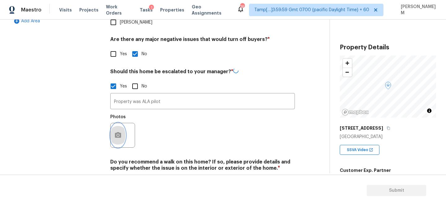
click at [112, 123] on button "button" at bounding box center [118, 135] width 15 height 24
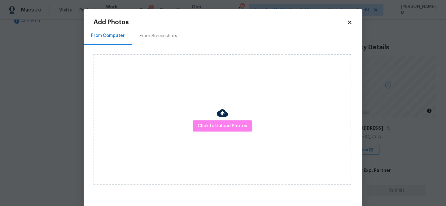
click at [206, 119] on div "Click to Upload Photos" at bounding box center [223, 119] width 258 height 130
click at [207, 122] on span "Click to Upload Photos" at bounding box center [223, 126] width 50 height 8
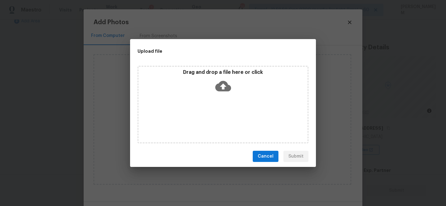
click at [208, 84] on div "Drag and drop a file here or click" at bounding box center [223, 82] width 169 height 27
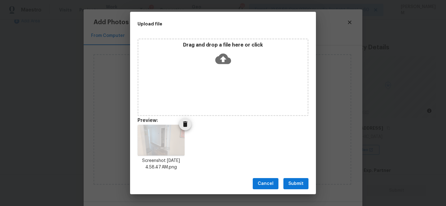
click at [186, 122] on icon "Delete" at bounding box center [185, 124] width 4 height 6
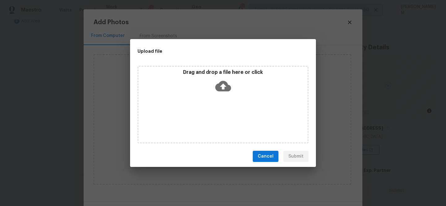
click at [230, 84] on icon at bounding box center [223, 86] width 16 height 16
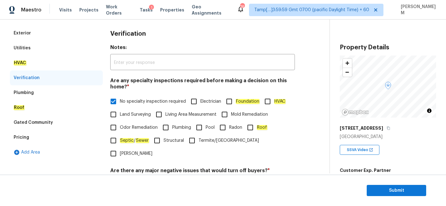
scroll to position [28, 0]
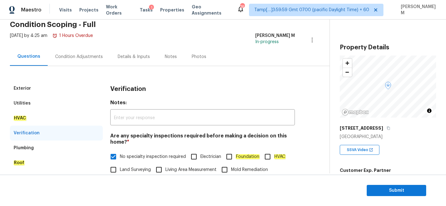
click at [58, 146] on div "Plumbing" at bounding box center [56, 147] width 93 height 15
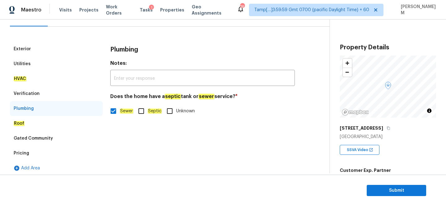
scroll to position [71, 0]
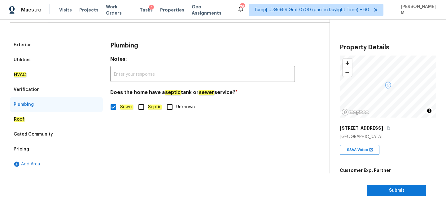
click at [48, 118] on div "Roof" at bounding box center [56, 119] width 93 height 15
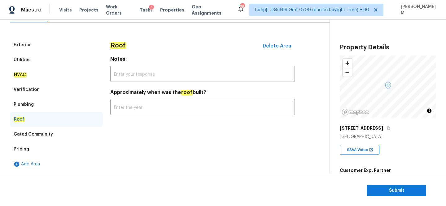
click at [50, 130] on div "Gated Community" at bounding box center [56, 134] width 93 height 15
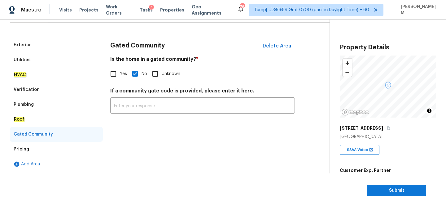
click at [52, 149] on div "Pricing" at bounding box center [56, 149] width 93 height 15
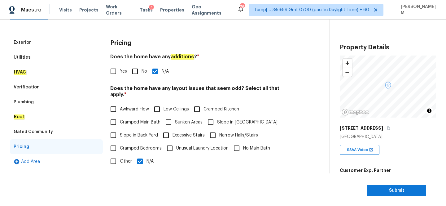
scroll to position [21, 0]
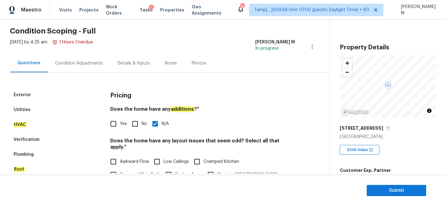
click at [25, 92] on div "Exterior" at bounding box center [22, 95] width 17 height 6
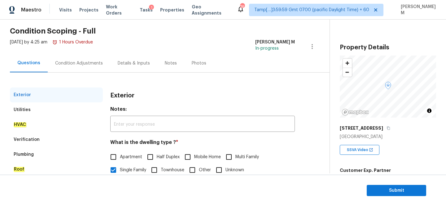
click at [43, 110] on div "Utilities" at bounding box center [56, 109] width 93 height 15
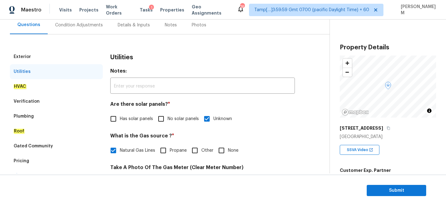
scroll to position [75, 0]
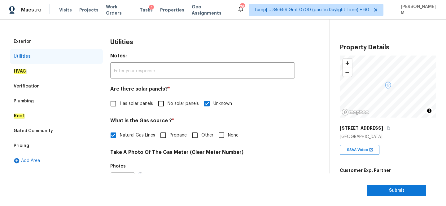
click at [36, 72] on div "HVAC" at bounding box center [56, 71] width 93 height 15
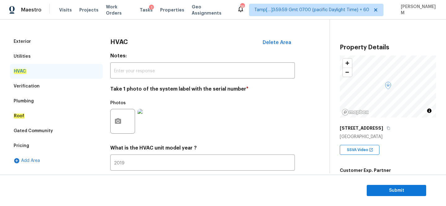
click at [37, 82] on div "Verification" at bounding box center [56, 86] width 93 height 15
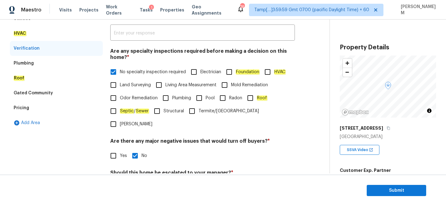
click at [35, 63] on div "Plumbing" at bounding box center [56, 63] width 93 height 15
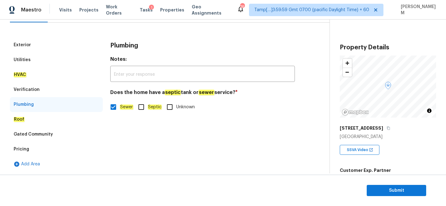
click at [43, 120] on div "Roof" at bounding box center [56, 119] width 93 height 15
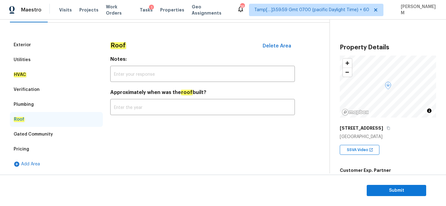
click at [45, 138] on div "Gated Community" at bounding box center [56, 134] width 93 height 15
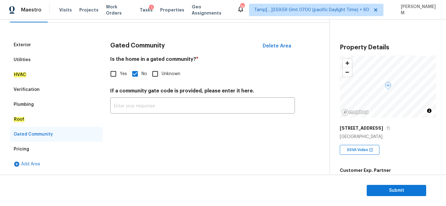
click at [37, 147] on div "Pricing" at bounding box center [56, 149] width 93 height 15
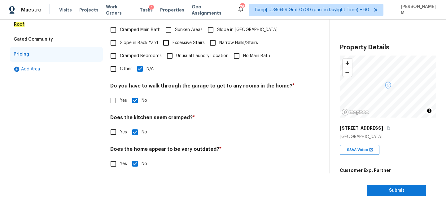
scroll to position [0, 0]
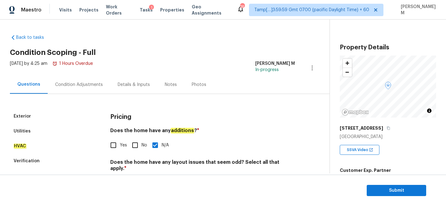
click at [66, 117] on div "Exterior" at bounding box center [56, 116] width 93 height 15
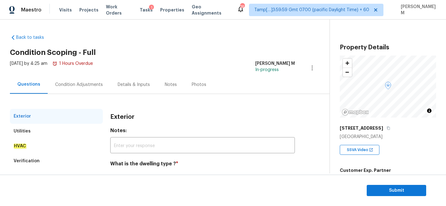
click at [74, 90] on div "Condition Adjustments" at bounding box center [79, 84] width 63 height 18
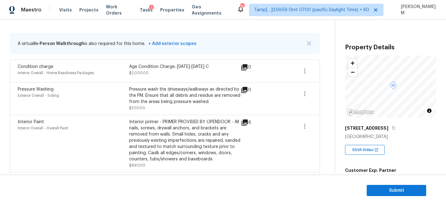
scroll to position [114, 0]
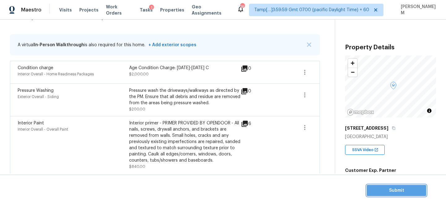
click at [405, 188] on span "Submit" at bounding box center [397, 191] width 50 height 8
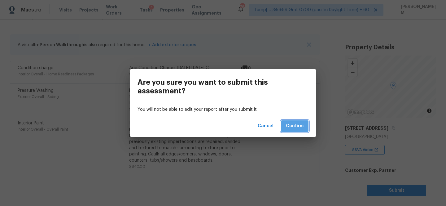
click at [304, 128] on button "Confirm" at bounding box center [295, 125] width 28 height 11
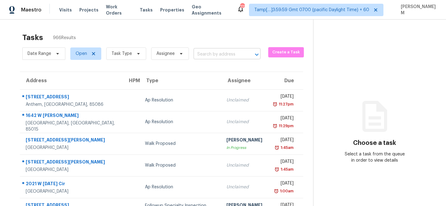
click at [208, 55] on input "text" at bounding box center [219, 55] width 50 height 10
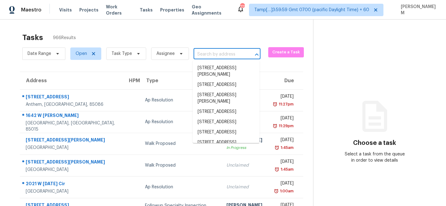
paste input "[STREET_ADDRESS][PERSON_NAME]"
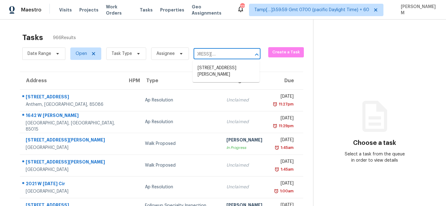
type input "[STREET_ADDRESS][PERSON_NAME]"
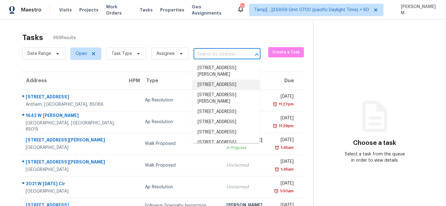
paste input "[STREET_ADDRESS][PERSON_NAME]"
type input "12 Karas Way Plymouth, MA, 02360"
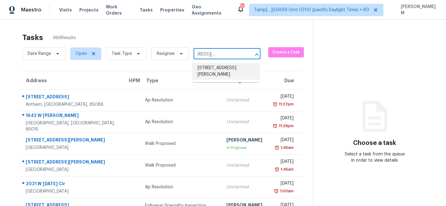
click at [226, 70] on li "[STREET_ADDRESS][PERSON_NAME]" at bounding box center [226, 71] width 67 height 17
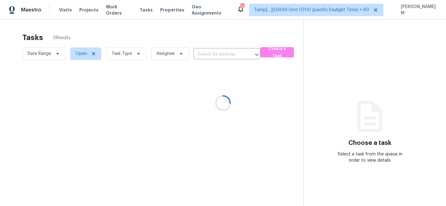
type input "[STREET_ADDRESS][PERSON_NAME]"
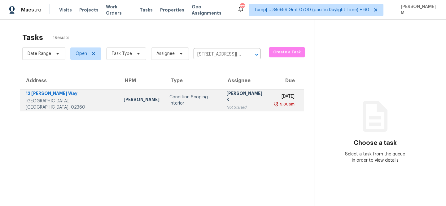
click at [229, 103] on td "Kalaivani K Not Started" at bounding box center [246, 100] width 49 height 22
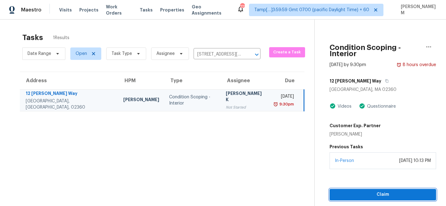
click at [356, 191] on span "Claim" at bounding box center [383, 195] width 97 height 8
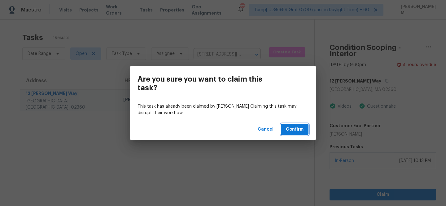
click at [299, 128] on span "Confirm" at bounding box center [295, 129] width 18 height 8
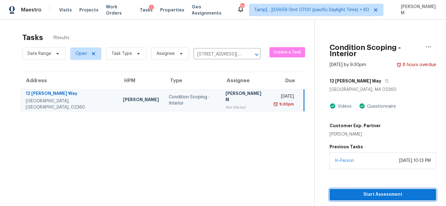
click at [353, 191] on span "Start Assessment" at bounding box center [383, 195] width 97 height 8
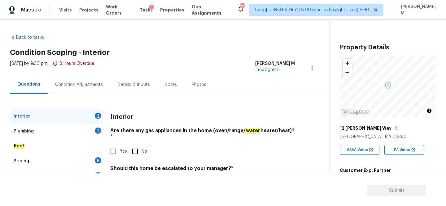
scroll to position [7, 0]
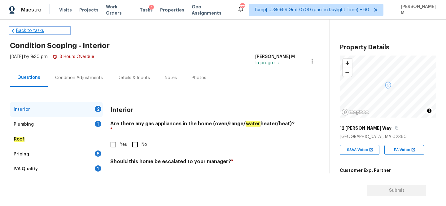
click at [21, 29] on link "Back to tasks" at bounding box center [39, 31] width 59 height 6
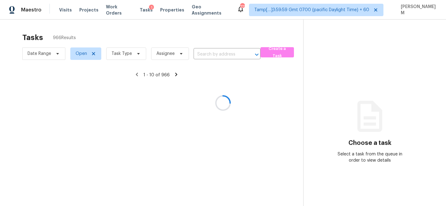
click at [215, 58] on div at bounding box center [223, 103] width 446 height 206
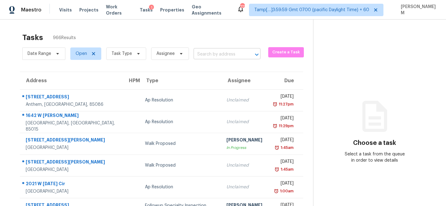
click at [215, 58] on input "text" at bounding box center [219, 55] width 50 height 10
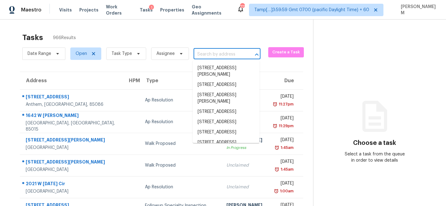
paste input "[STREET_ADDRESS][PERSON_NAME]"
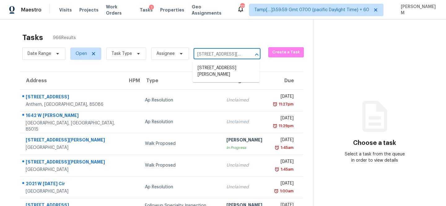
scroll to position [0, 42]
type input "[STREET_ADDRESS][PERSON_NAME]"
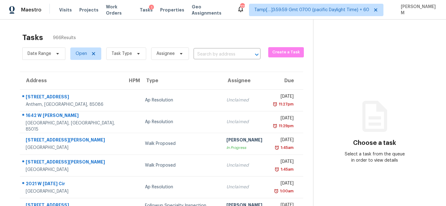
scroll to position [0, 0]
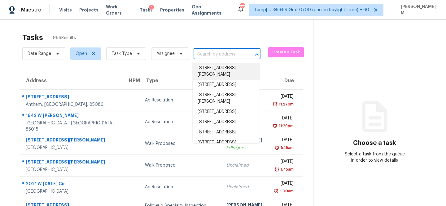
paste input "12 Karas Way Plymouth, MA, 02360"
type input "12 Karas Way Plymouth, MA, 02360"
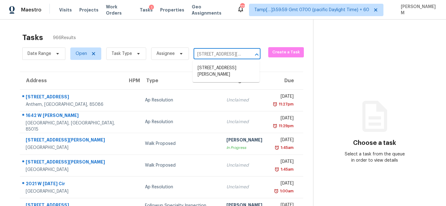
scroll to position [0, 25]
click at [229, 73] on li "[STREET_ADDRESS][PERSON_NAME]" at bounding box center [226, 71] width 67 height 17
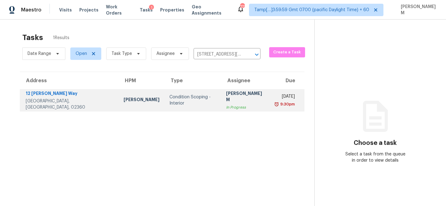
click at [235, 105] on td "MANIKANDAN M In Progress" at bounding box center [245, 100] width 49 height 22
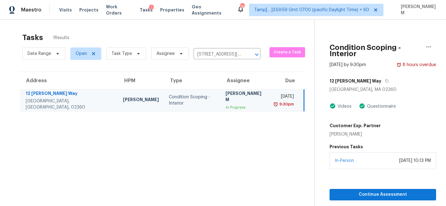
click at [270, 99] on td "Mon, Aug 11th 2025 9:30pm" at bounding box center [287, 100] width 34 height 22
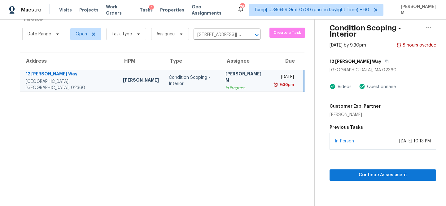
scroll to position [17, 0]
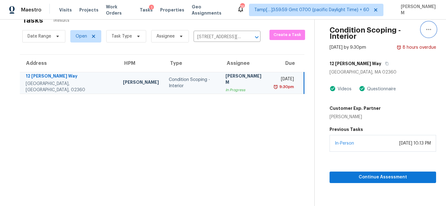
click at [431, 29] on icon "button" at bounding box center [428, 29] width 7 height 7
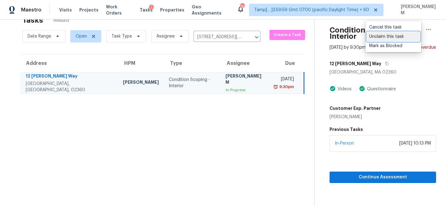
click at [408, 37] on div "Unclaim this task" at bounding box center [393, 36] width 48 height 6
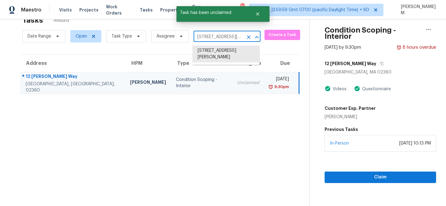
click at [229, 36] on input "[STREET_ADDRESS][PERSON_NAME]" at bounding box center [219, 37] width 50 height 10
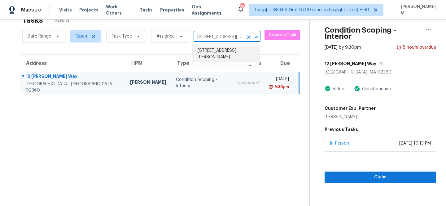
paste input "9857 Orangewood Dr Thornton, CO, 802"
type input "[STREET_ADDRESS][PERSON_NAME]"
click at [232, 53] on li "[STREET_ADDRESS][PERSON_NAME]" at bounding box center [226, 54] width 67 height 17
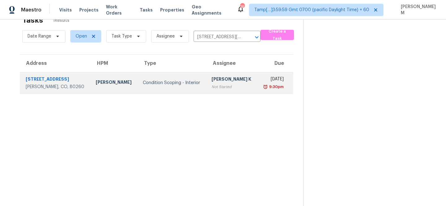
click at [199, 81] on td "Condition Scoping - Interior" at bounding box center [172, 83] width 69 height 22
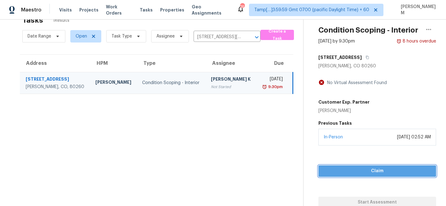
click at [372, 172] on span "Claim" at bounding box center [378, 171] width 108 height 8
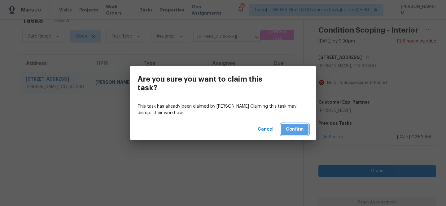
click at [301, 127] on span "Confirm" at bounding box center [295, 129] width 18 height 8
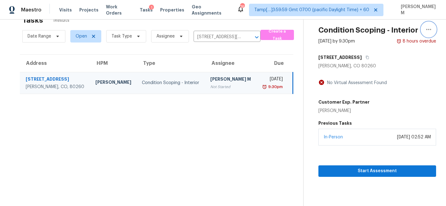
click at [430, 29] on icon "button" at bounding box center [428, 29] width 7 height 7
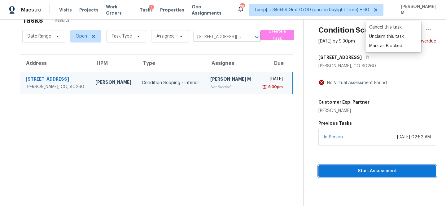
click at [394, 167] on span "Start Assessment" at bounding box center [378, 171] width 108 height 8
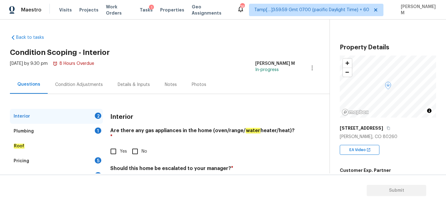
scroll to position [27, 0]
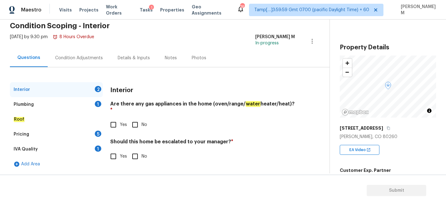
click at [116, 118] on input "Yes" at bounding box center [113, 124] width 13 height 13
checkbox input "true"
click at [61, 104] on div "Plumbing 1" at bounding box center [56, 104] width 93 height 15
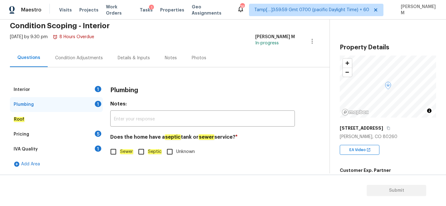
click at [116, 153] on input "Sewer" at bounding box center [113, 151] width 13 height 13
checkbox input "true"
click at [55, 87] on div "Interior 1" at bounding box center [56, 89] width 93 height 15
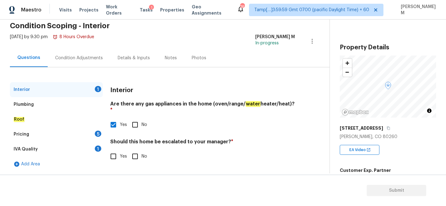
click at [61, 131] on div "Pricing 5" at bounding box center [56, 134] width 93 height 15
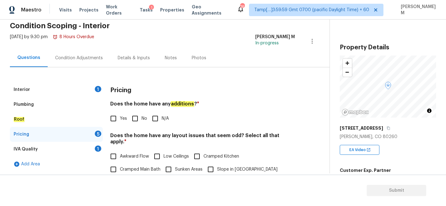
click at [151, 119] on input "N/A" at bounding box center [155, 118] width 13 height 13
checkbox input "true"
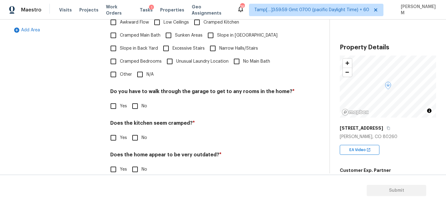
scroll to position [151, 0]
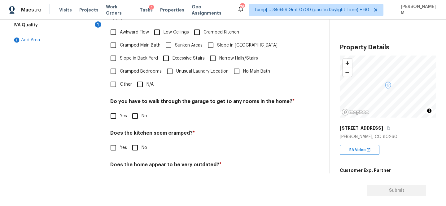
click at [134, 109] on input "No" at bounding box center [135, 115] width 13 height 13
checkbox input "true"
click at [137, 141] on input "No" at bounding box center [135, 147] width 13 height 13
checkbox input "true"
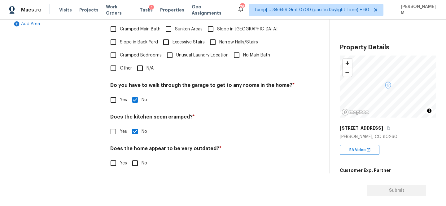
scroll to position [166, 0]
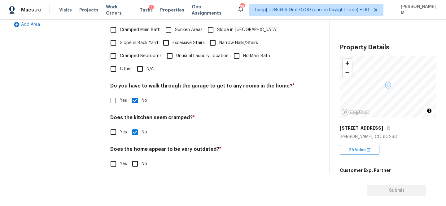
click at [141, 157] on input "No" at bounding box center [135, 163] width 13 height 13
checkbox input "true"
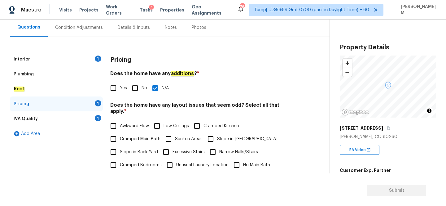
click at [77, 115] on div "IVA Quality 1" at bounding box center [56, 118] width 93 height 15
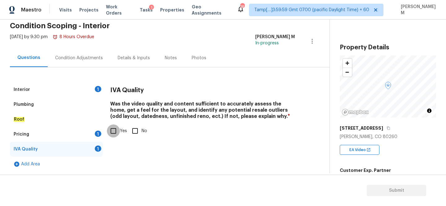
click at [117, 125] on input "Yes" at bounding box center [113, 130] width 13 height 13
checkbox input "true"
click at [86, 132] on div "Pricing 1" at bounding box center [56, 134] width 93 height 15
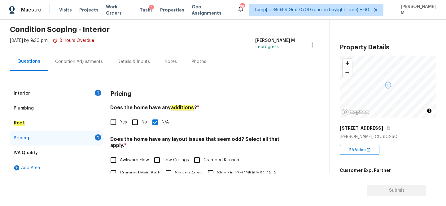
scroll to position [0, 0]
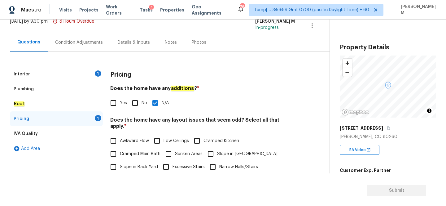
click at [78, 76] on div "Interior 1" at bounding box center [56, 74] width 93 height 15
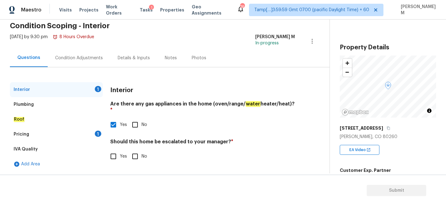
click at [112, 152] on input "Yes" at bounding box center [113, 156] width 13 height 13
checkbox input "true"
click at [161, 165] on input "text" at bounding box center [202, 172] width 185 height 15
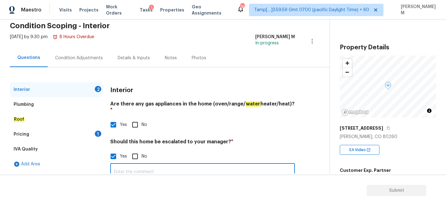
paste input "The smoke smells in this unit are very bad, I don’t think we can fix it and I t…"
click at [126, 166] on input "The smoke smells in this unit are very bad, I don’t think we can fix it and I t…" at bounding box center [202, 172] width 185 height 15
click at [116, 166] on input "The smoke smells in this unit are very bad, I don’t think we can fix it and I t…" at bounding box center [202, 172] width 185 height 15
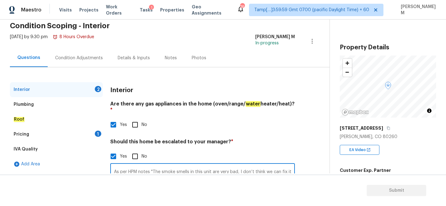
click at [172, 165] on input "As per HPM notes "The smoke smells in this unit are very bad, I don’t think we …" at bounding box center [202, 172] width 185 height 15
click at [292, 166] on input "As per HPM notes "The smoke smells in this unit are very bad, I don’t think we …" at bounding box center [202, 172] width 185 height 15
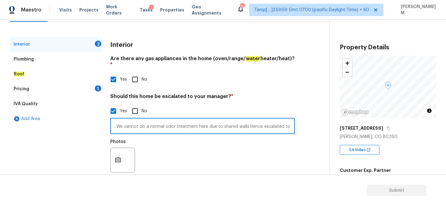
scroll to position [78, 0]
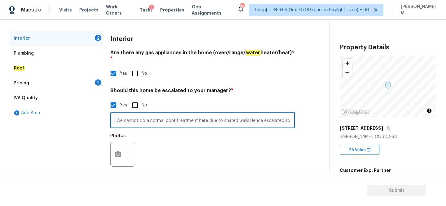
type input "As per HPM notes "The smoke smells in this unit are very bad, I don’t think we …"
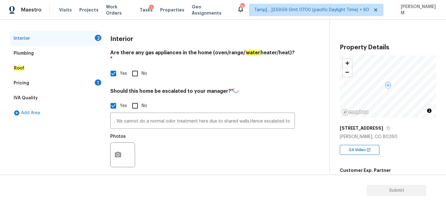
scroll to position [0, 0]
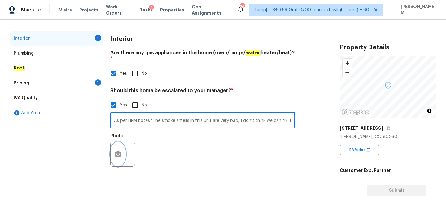
click at [120, 150] on icon "button" at bounding box center [117, 153] width 7 height 7
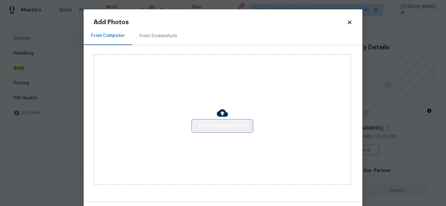
click at [204, 127] on span "Click to Upload Photos" at bounding box center [223, 126] width 50 height 8
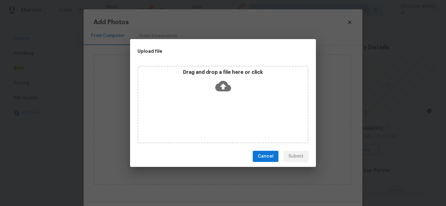
click at [266, 151] on button "Cancel" at bounding box center [266, 156] width 26 height 11
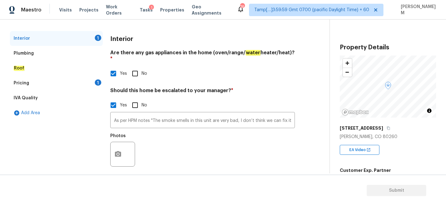
click at [57, 140] on body "Maestro Visits Projects Work Orders Tasks 1 Properties Geo Assignments 764 Tamp…" at bounding box center [223, 103] width 446 height 206
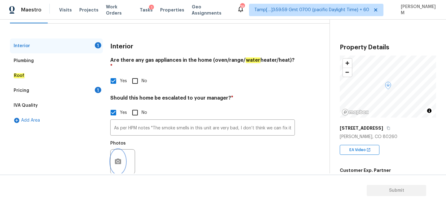
scroll to position [78, 0]
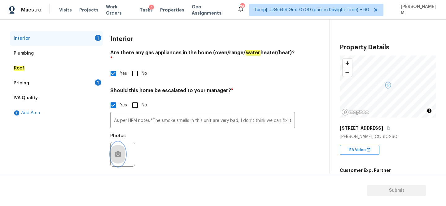
click at [117, 152] on button "button" at bounding box center [118, 154] width 15 height 24
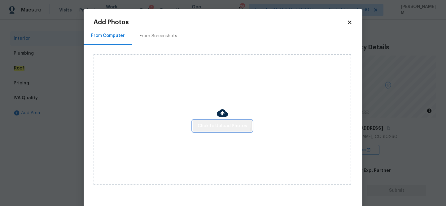
click at [217, 122] on span "Click to Upload Photos" at bounding box center [223, 126] width 50 height 8
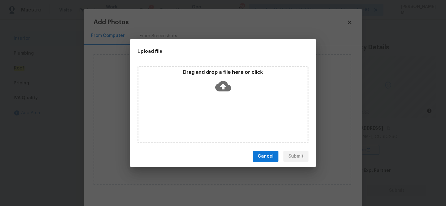
click at [226, 89] on icon at bounding box center [223, 86] width 16 height 11
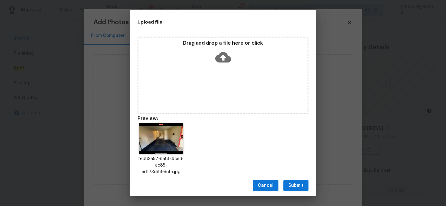
click at [310, 187] on div "Cancel Submit" at bounding box center [223, 185] width 186 height 21
click at [301, 186] on span "Submit" at bounding box center [295, 186] width 15 height 8
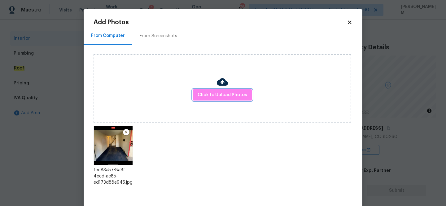
scroll to position [24, 0]
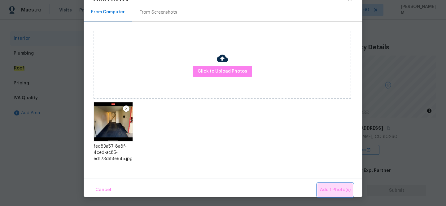
click at [335, 194] on button "Add 1 Photo(s)" at bounding box center [336, 189] width 36 height 13
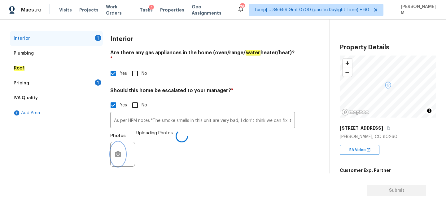
scroll to position [0, 0]
click at [68, 53] on div "Plumbing" at bounding box center [56, 53] width 93 height 15
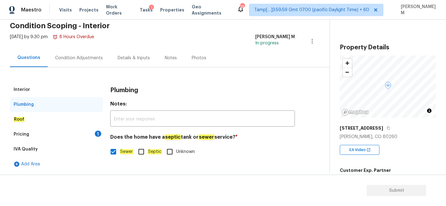
click at [61, 118] on div "Roof" at bounding box center [56, 119] width 93 height 15
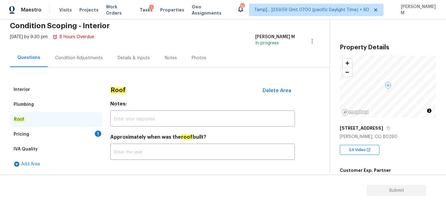
click at [63, 135] on div "Pricing 1" at bounding box center [56, 134] width 93 height 15
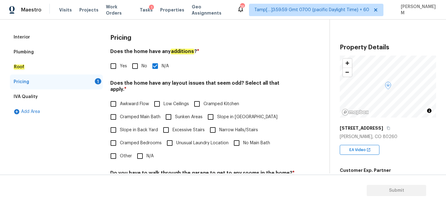
scroll to position [77, 0]
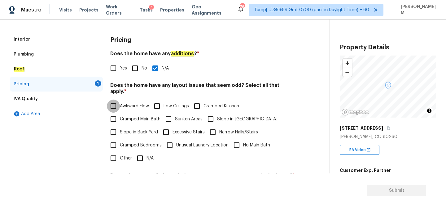
click at [110, 99] on input "Awkward Flow" at bounding box center [113, 105] width 13 height 13
checkbox input "true"
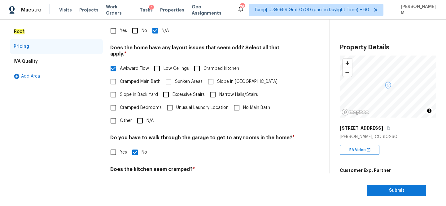
scroll to position [133, 0]
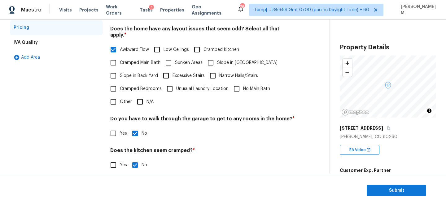
click at [137, 97] on input "N/A" at bounding box center [140, 101] width 13 height 13
checkbox input "true"
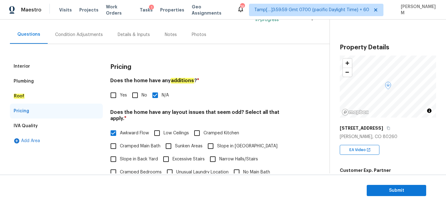
scroll to position [5, 0]
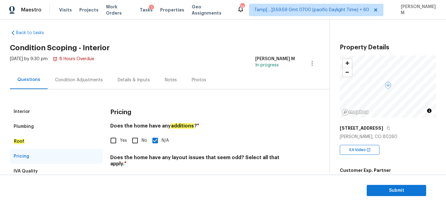
click at [77, 166] on div "IVA Quality" at bounding box center [56, 171] width 93 height 15
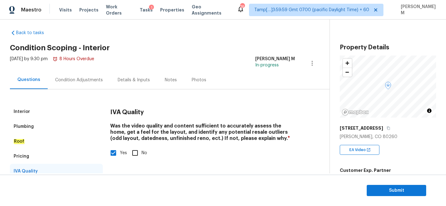
scroll to position [27, 0]
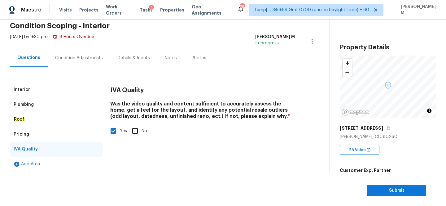
click at [51, 90] on div "Interior" at bounding box center [56, 89] width 93 height 15
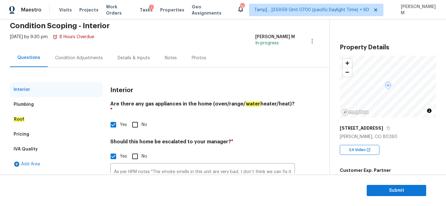
click at [76, 63] on div "Condition Adjustments" at bounding box center [79, 58] width 63 height 18
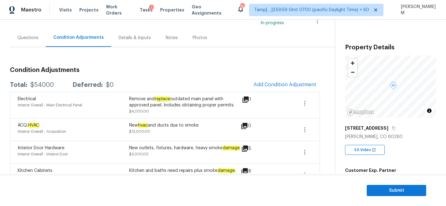
scroll to position [46, 0]
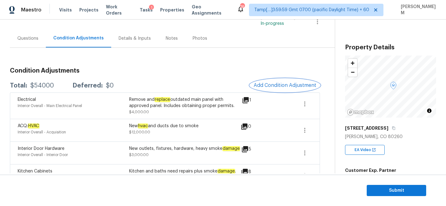
click at [272, 87] on span "Add Condition Adjustment" at bounding box center [285, 85] width 63 height 6
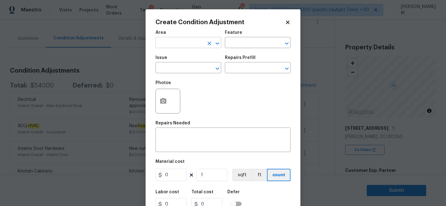
click at [189, 45] on input "text" at bounding box center [180, 43] width 48 height 10
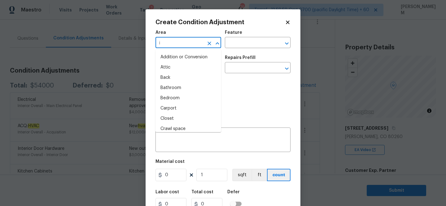
type input "in"
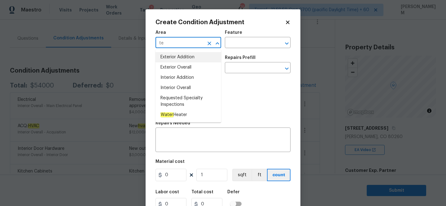
type input "te"
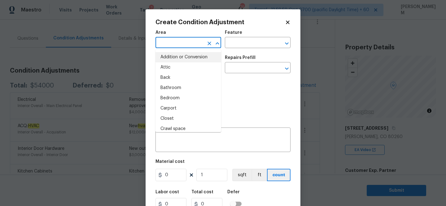
click at [260, 101] on div "Photos" at bounding box center [223, 97] width 135 height 40
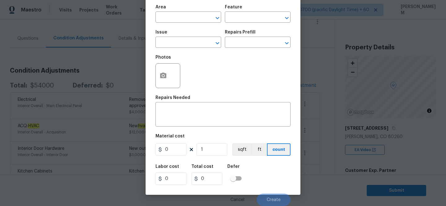
scroll to position [0, 0]
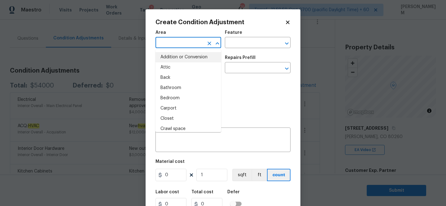
click at [188, 44] on input "text" at bounding box center [180, 43] width 48 height 10
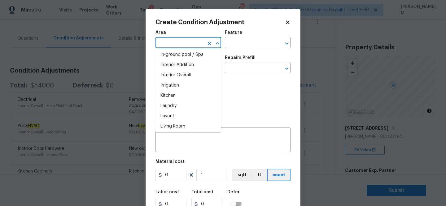
scroll to position [218, 0]
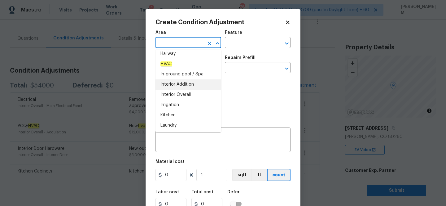
click at [92, 110] on body "Maestro Visits Projects Work Orders Tasks 1 Properties Geo Assignments 764 Tamp…" at bounding box center [223, 103] width 446 height 206
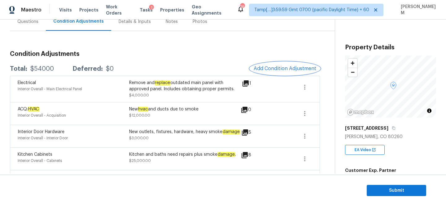
scroll to position [88, 0]
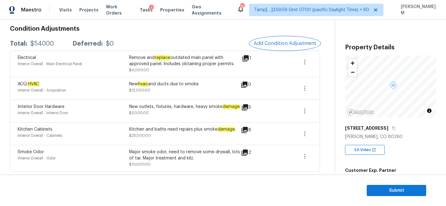
click at [282, 46] on span "Add Condition Adjustment" at bounding box center [285, 44] width 63 height 6
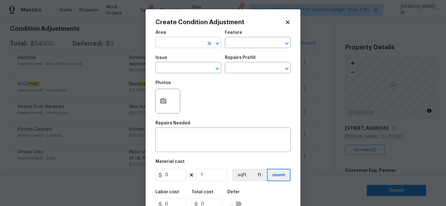
click at [194, 47] on input "text" at bounding box center [180, 43] width 48 height 10
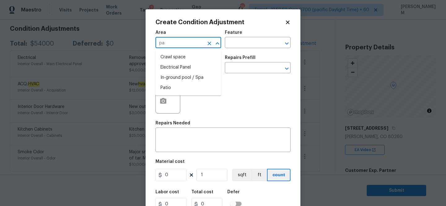
type input "p"
click at [209, 68] on li "Interior Overall" at bounding box center [189, 67] width 66 height 10
type input "Interior Overall"
click at [243, 39] on input "text" at bounding box center [249, 43] width 48 height 10
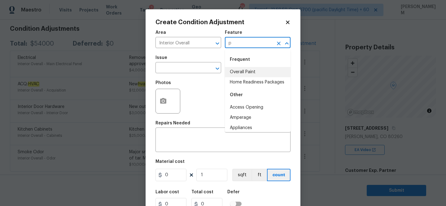
click at [251, 71] on li "Overall Paint" at bounding box center [258, 72] width 66 height 10
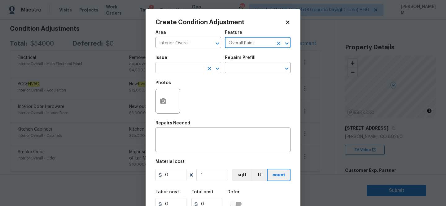
type input "Overall Paint"
click at [182, 70] on input "text" at bounding box center [180, 69] width 48 height 10
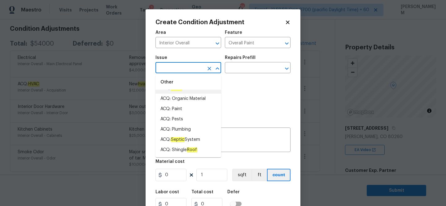
scroll to position [40, 0]
click at [196, 110] on li "ACQ: Paint" at bounding box center [189, 108] width 66 height 10
type input "ACQ: Paint"
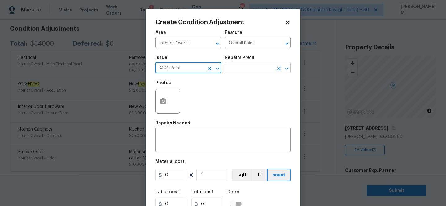
click at [248, 70] on input "text" at bounding box center [249, 69] width 48 height 10
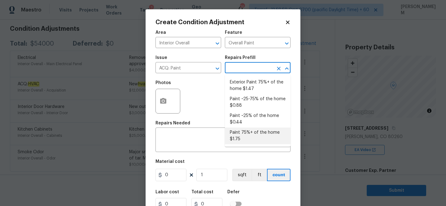
click at [259, 137] on li "Paint 75%+ of the home $1.75" at bounding box center [258, 135] width 66 height 17
type input "Acquisition"
type textarea "Acquisition Scope: 75%+ of the home will likely require interior paint"
type input "1.75"
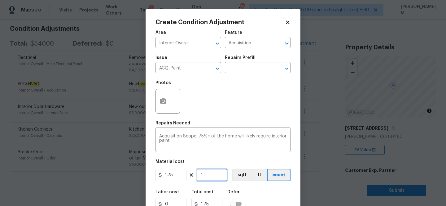
drag, startPoint x: 212, startPoint y: 174, endPoint x: 182, endPoint y: 171, distance: 30.2
click at [182, 171] on div "1.75 1 sqft ft count" at bounding box center [223, 175] width 135 height 12
paste input "2716"
type input "2716"
type input "4753"
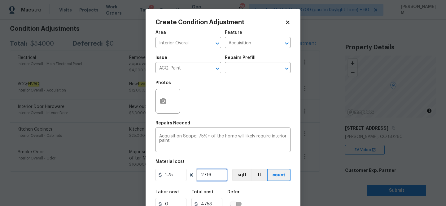
scroll to position [3, 0]
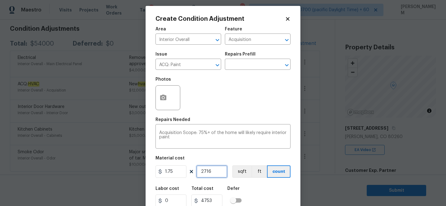
type input "2716"
click at [167, 98] on button "button" at bounding box center [163, 98] width 15 height 24
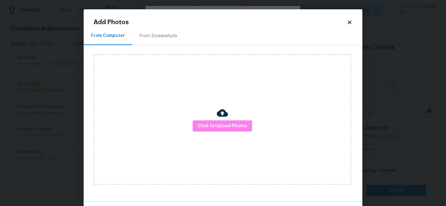
click at [214, 119] on div "Click to Upload Photos" at bounding box center [223, 119] width 258 height 130
click at [214, 125] on span "Click to Upload Photos" at bounding box center [223, 126] width 50 height 8
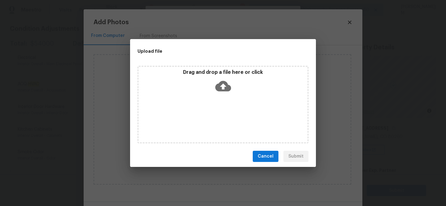
click at [226, 88] on icon at bounding box center [223, 86] width 16 height 11
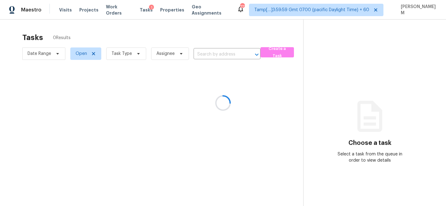
click at [57, 10] on div at bounding box center [223, 103] width 446 height 206
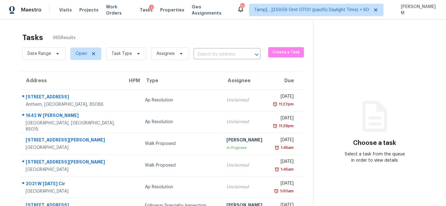
click at [63, 10] on span "Visits" at bounding box center [65, 10] width 13 height 6
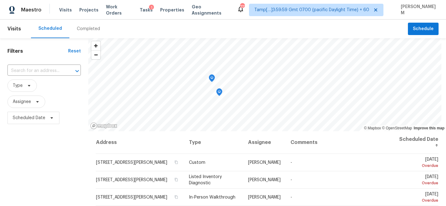
click at [93, 25] on div "Completed" at bounding box center [88, 29] width 38 height 19
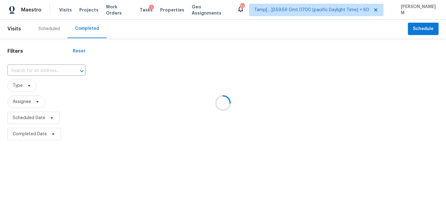
click at [27, 71] on div at bounding box center [223, 103] width 446 height 206
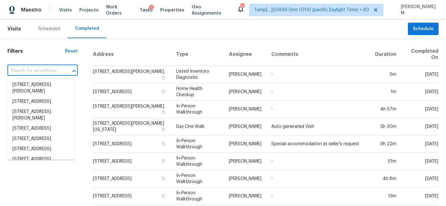
click at [24, 68] on input "text" at bounding box center [33, 71] width 53 height 10
paste input "[URL][DOMAIN_NAME][US_STATE][US_STATE][DATE][US_STATE][US_STATE][US_STATE].."
type input "[URL][DOMAIN_NAME][US_STATE][US_STATE][DATE][US_STATE][US_STATE][US_STATE].."
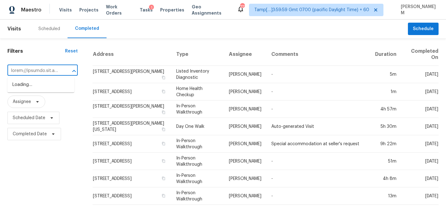
scroll to position [0, 3028]
click at [30, 67] on input "text" at bounding box center [33, 71] width 53 height 10
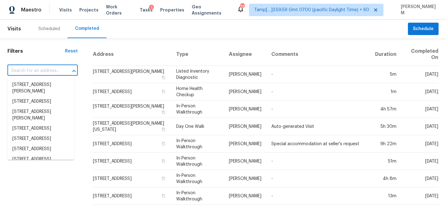
scroll to position [0, 0]
paste input "[STREET_ADDRESS][PERSON_NAME]"
type input "[STREET_ADDRESS][PERSON_NAME]"
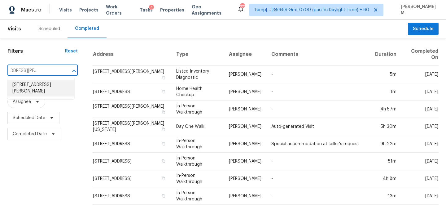
click at [45, 89] on li "[STREET_ADDRESS][PERSON_NAME]" at bounding box center [40, 88] width 67 height 17
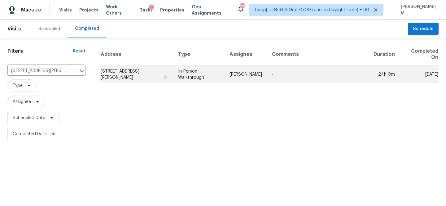
click at [184, 75] on td "In-Person Walkthrough" at bounding box center [198, 74] width 51 height 17
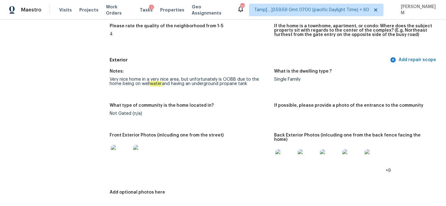
scroll to position [130, 0]
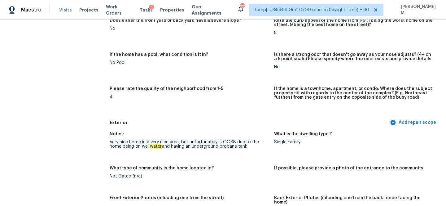
click at [59, 9] on span "Visits" at bounding box center [65, 10] width 13 height 6
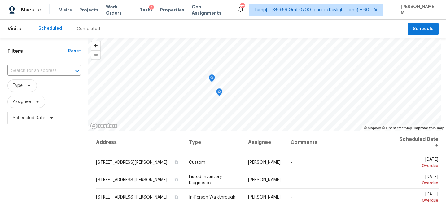
click at [85, 27] on div "Completed" at bounding box center [88, 29] width 23 height 6
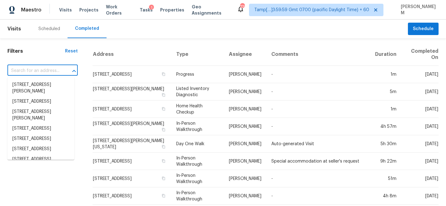
click at [36, 67] on input "text" at bounding box center [33, 71] width 53 height 10
paste input "[STREET_ADDRESS][PERSON_NAME]"
type input "[STREET_ADDRESS][PERSON_NAME]"
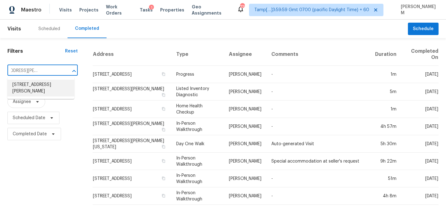
click at [42, 86] on li "[STREET_ADDRESS][PERSON_NAME]" at bounding box center [40, 88] width 67 height 17
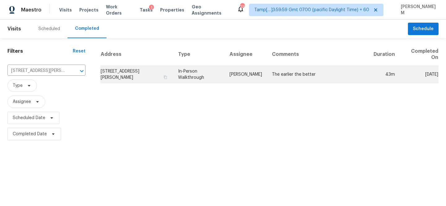
click at [149, 79] on td "[STREET_ADDRESS][PERSON_NAME]" at bounding box center [136, 74] width 73 height 17
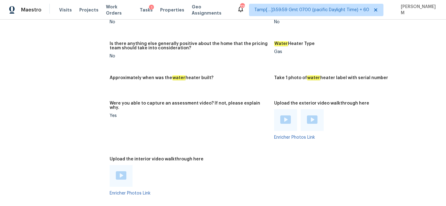
scroll to position [1231, 0]
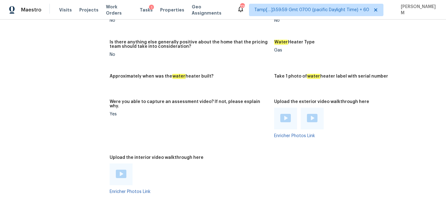
click at [126, 169] on img at bounding box center [121, 173] width 11 height 8
click at [364, 115] on div at bounding box center [354, 119] width 160 height 22
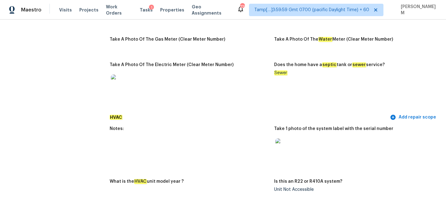
scroll to position [1318, 0]
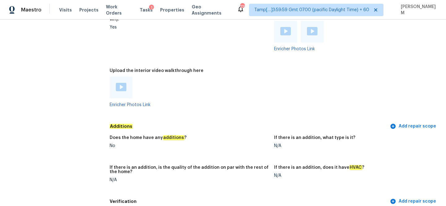
click at [127, 78] on div at bounding box center [121, 88] width 23 height 22
click at [122, 83] on img at bounding box center [121, 87] width 11 height 8
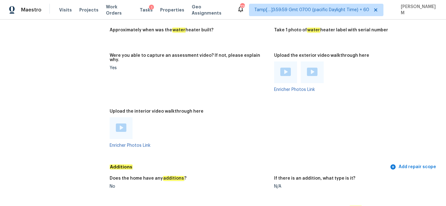
scroll to position [1263, 0]
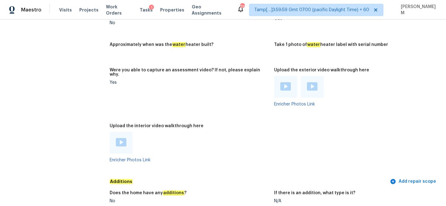
click at [290, 82] on div at bounding box center [285, 86] width 11 height 9
click at [313, 82] on img at bounding box center [312, 86] width 11 height 8
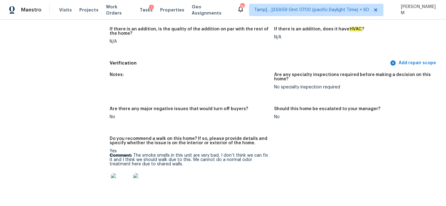
scroll to position [1455, 0]
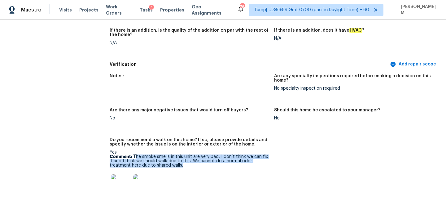
drag, startPoint x: 134, startPoint y: 142, endPoint x: 183, endPoint y: 152, distance: 49.9
click at [183, 154] on p "Comment: The smoke smells in this unit are very bad, I don’t think we can fix i…" at bounding box center [190, 160] width 160 height 13
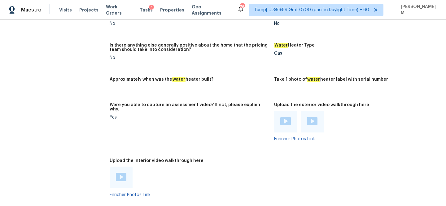
scroll to position [1235, 0]
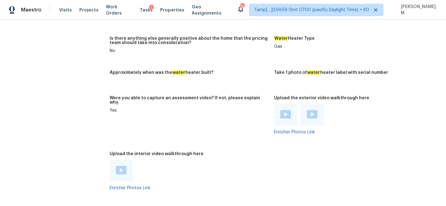
click at [280, 105] on div at bounding box center [285, 115] width 23 height 22
click at [244, 100] on figure "Were you able to capture an assessment video? If not, please explain why. Yes" at bounding box center [192, 120] width 165 height 48
click at [313, 110] on img at bounding box center [312, 114] width 11 height 8
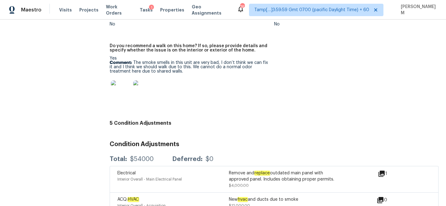
scroll to position [1542, 0]
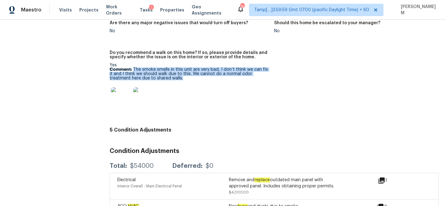
drag, startPoint x: 133, startPoint y: 56, endPoint x: 231, endPoint y: 67, distance: 98.5
click at [231, 67] on p "Comment: The smoke smells in this unit are very bad, I don’t think we can fix i…" at bounding box center [190, 73] width 160 height 13
copy p "The smoke smells in this unit are very bad, I don’t think we can fix it and I t…"
click at [121, 90] on img at bounding box center [121, 97] width 20 height 20
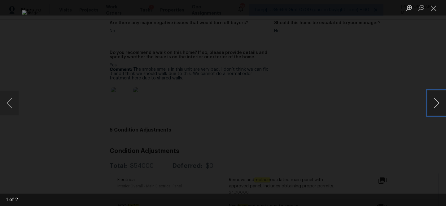
click at [439, 105] on button "Next image" at bounding box center [437, 102] width 19 height 25
click at [434, 10] on button "Close lightbox" at bounding box center [434, 7] width 12 height 11
click at [429, 8] on button "Close lightbox" at bounding box center [434, 7] width 12 height 11
